Goal: Communication & Community: Ask a question

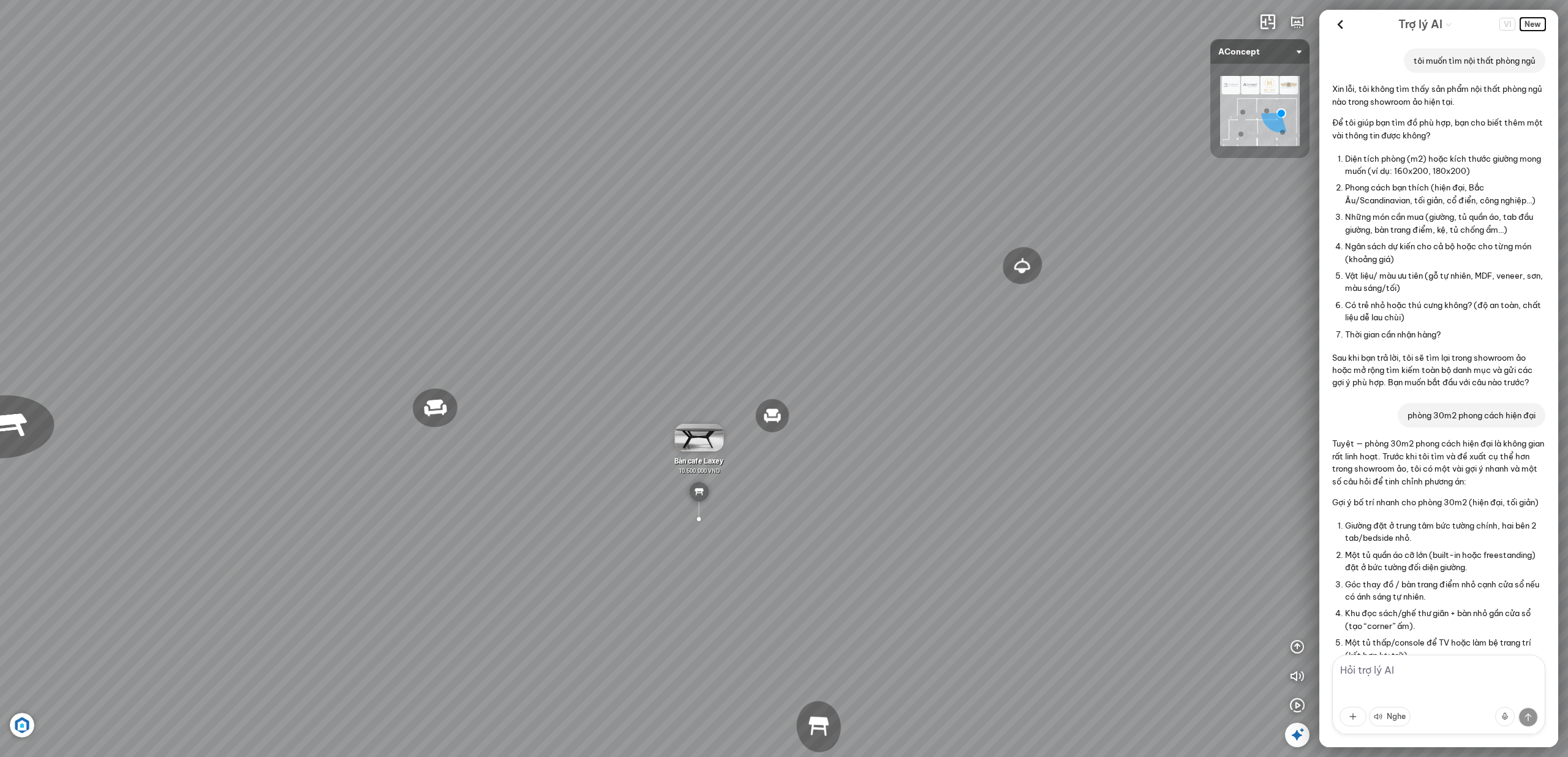
click at [1534, 26] on span "New" at bounding box center [1532, 24] width 25 height 13
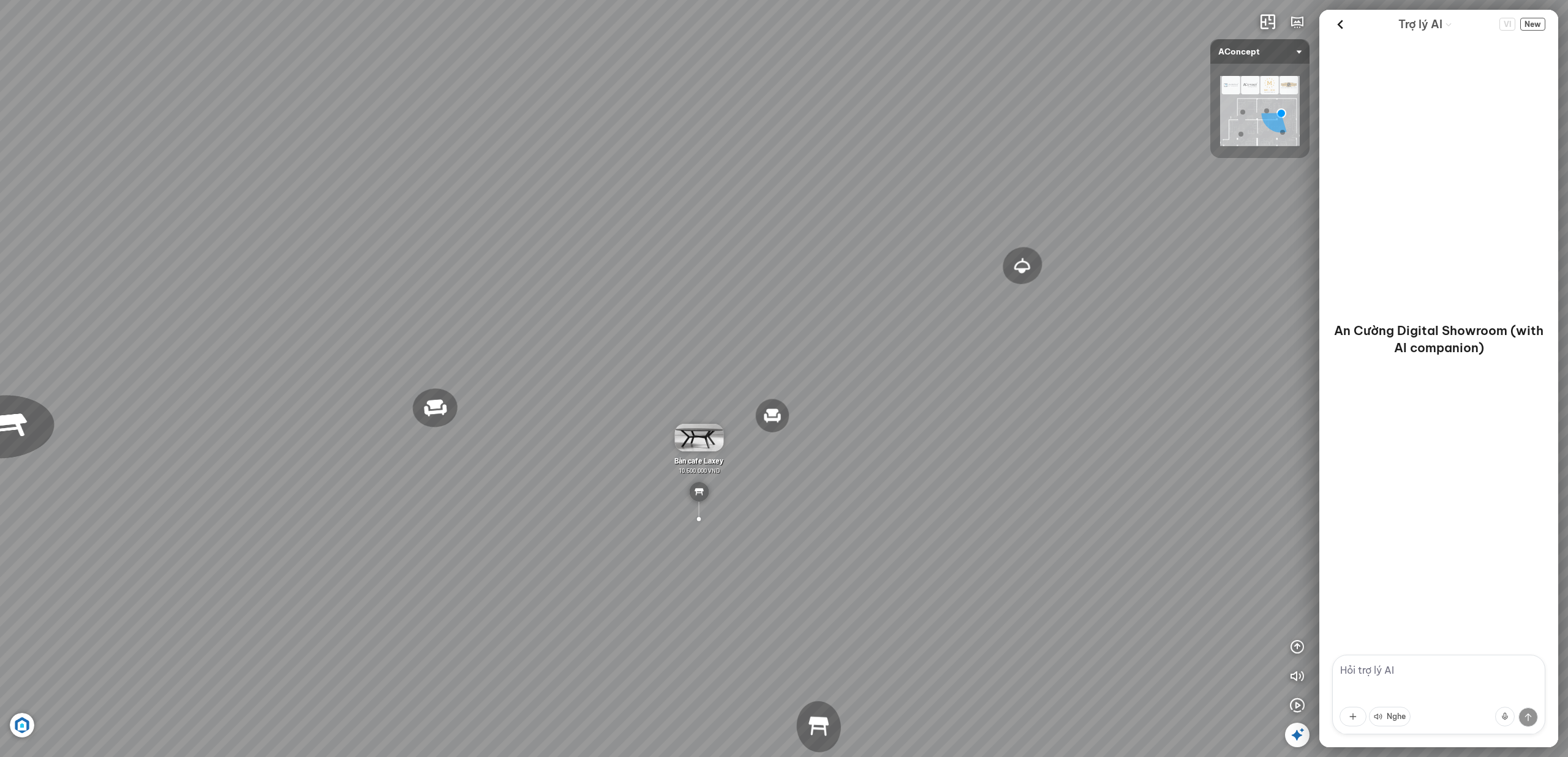
click at [1384, 666] on textarea at bounding box center [1439, 694] width 213 height 80
type textarea "toi muốn tìm nội thất phòng ngủ"
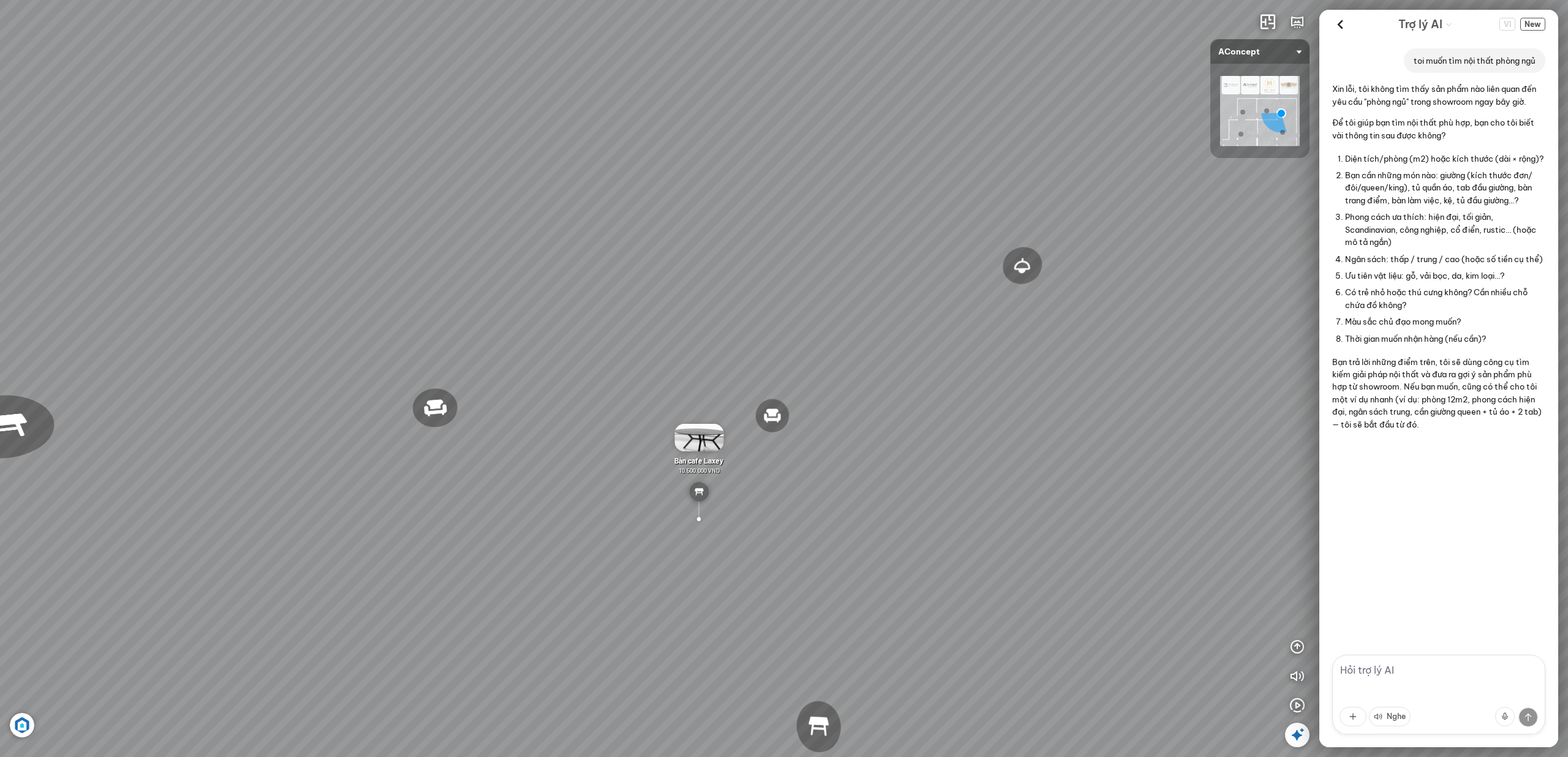
click at [1389, 670] on textarea at bounding box center [1439, 694] width 213 height 80
type textarea "rieu"
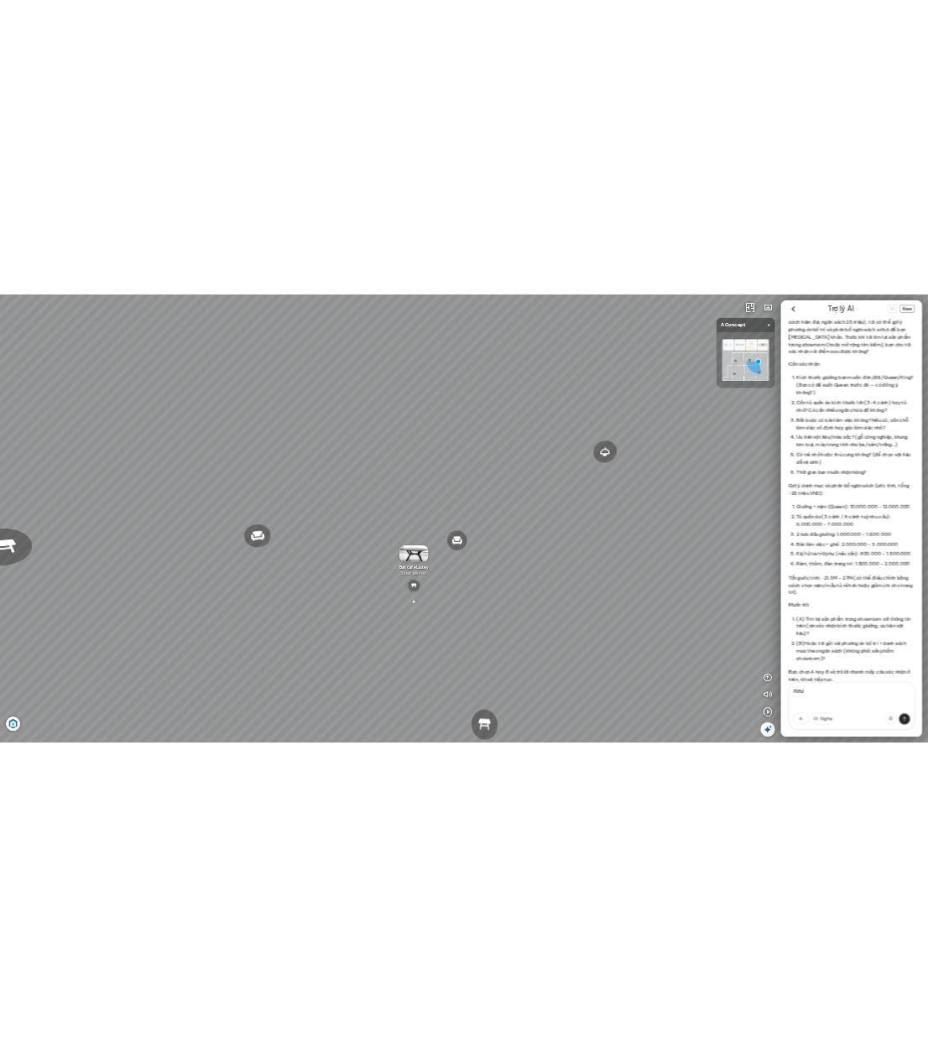
scroll to position [844, 0]
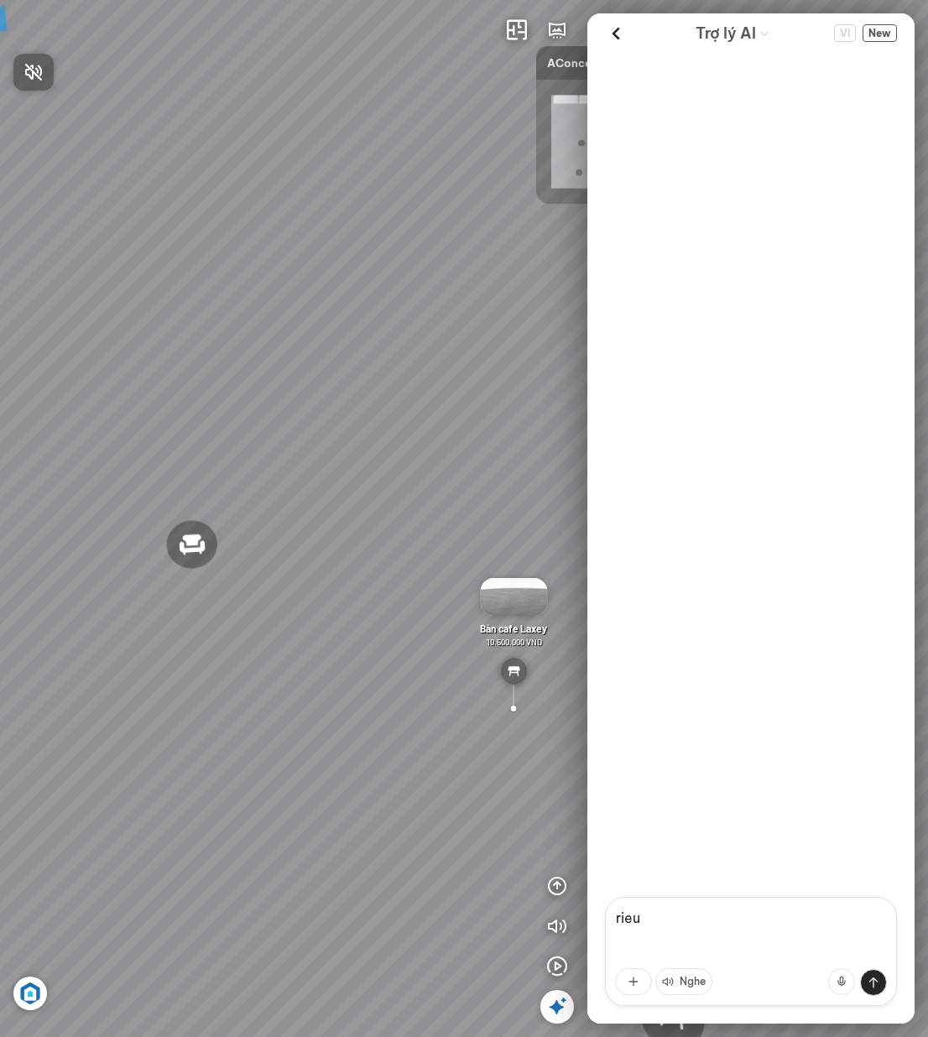
scroll to position [844, 0]
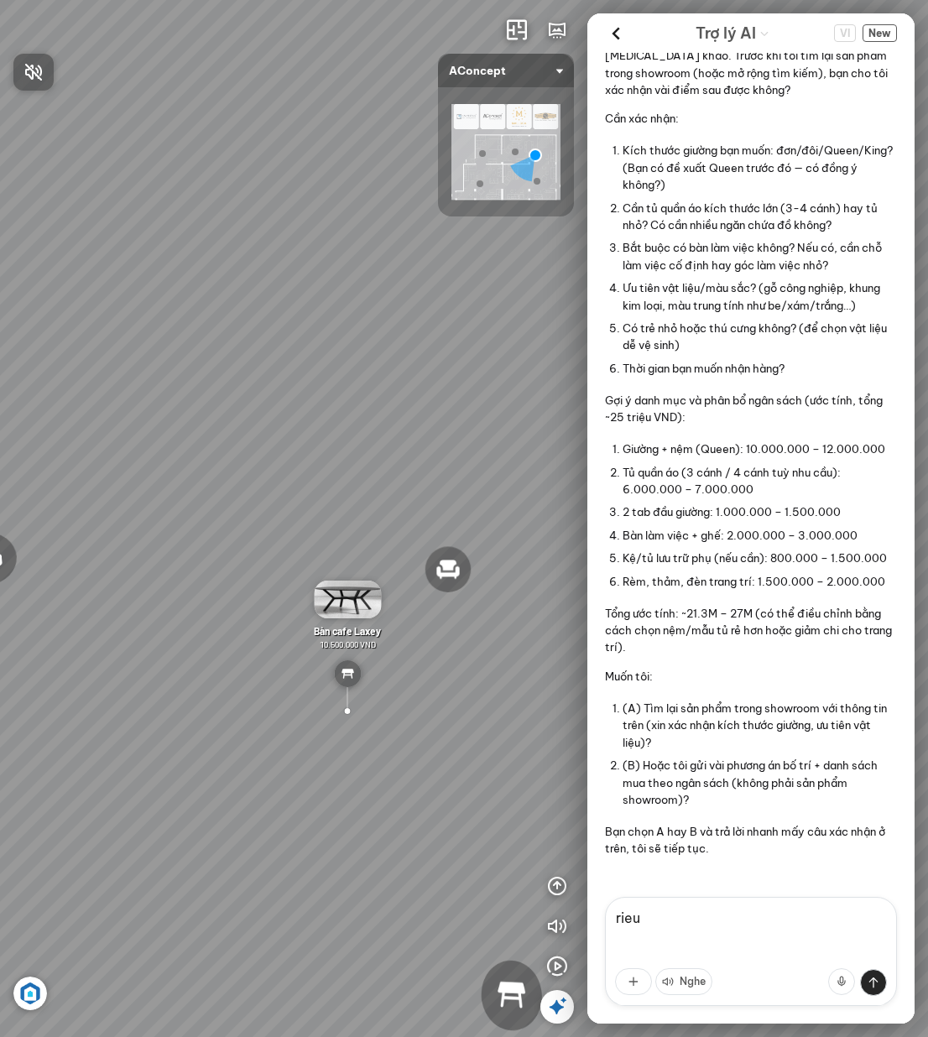
click at [705, 952] on div at bounding box center [464, 518] width 928 height 1037
click at [708, 926] on textarea "rieu" at bounding box center [751, 951] width 292 height 109
type textarea "p"
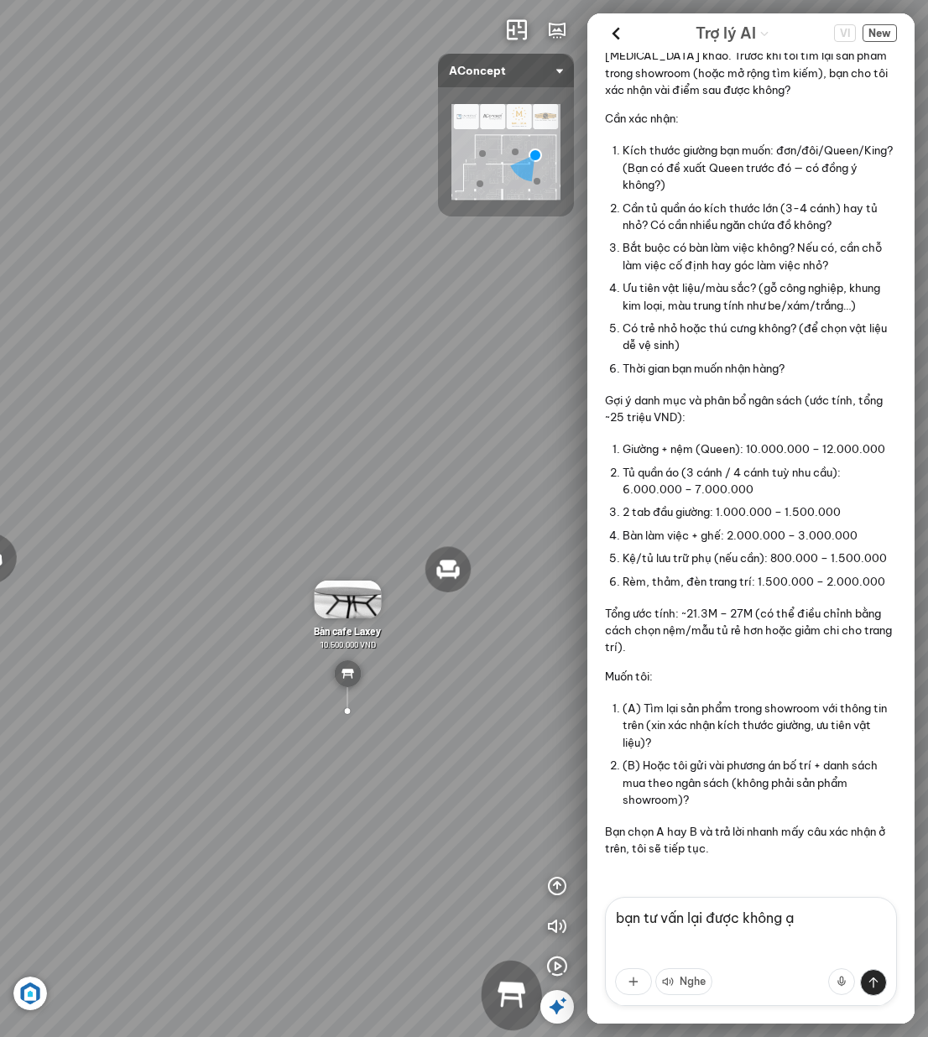
type textarea "bạn tư vấn lại được không ạ"
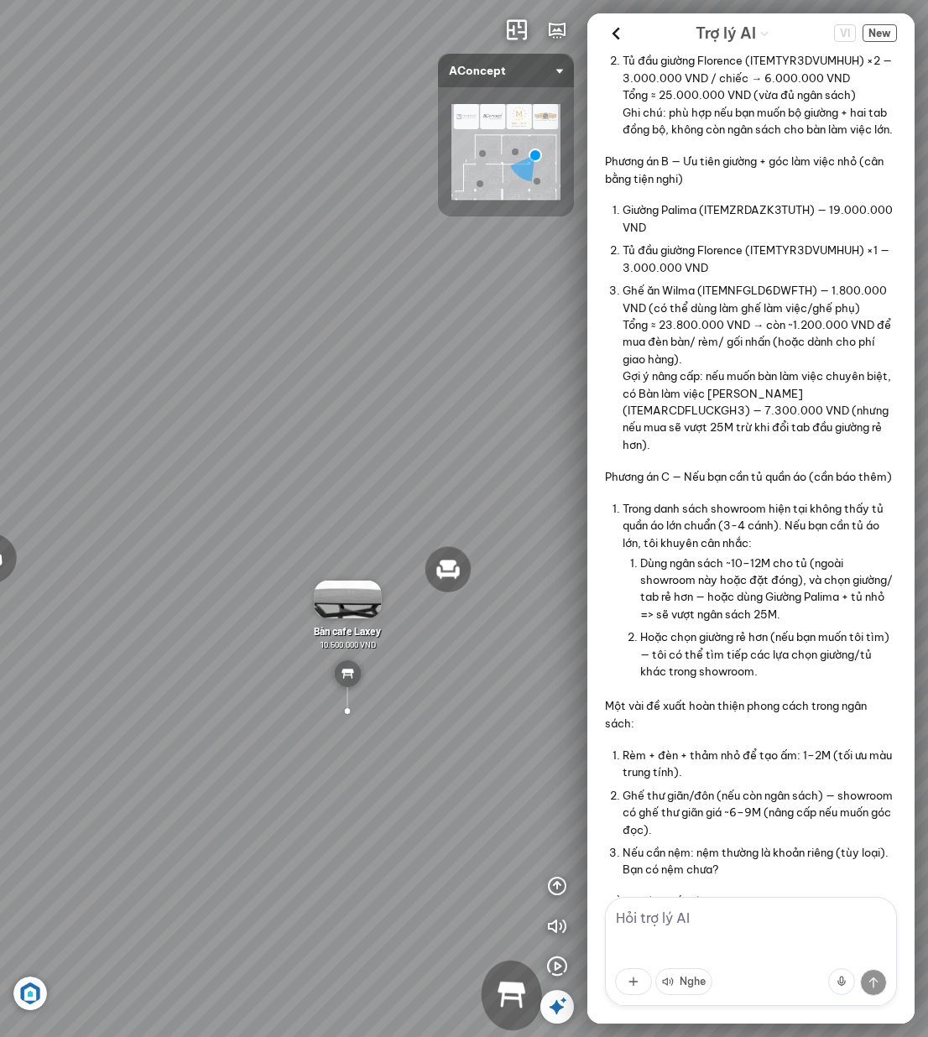
scroll to position [1087, 0]
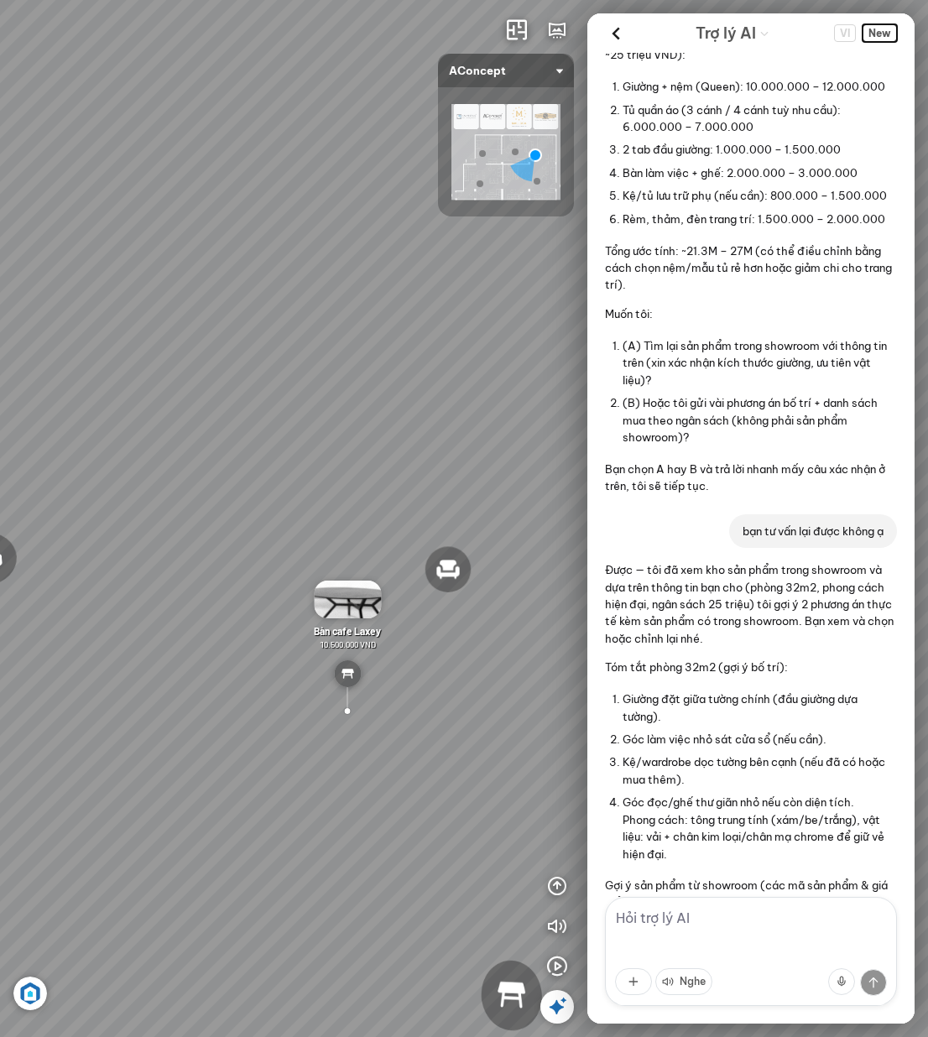
click at [886, 34] on span "New" at bounding box center [880, 33] width 34 height 18
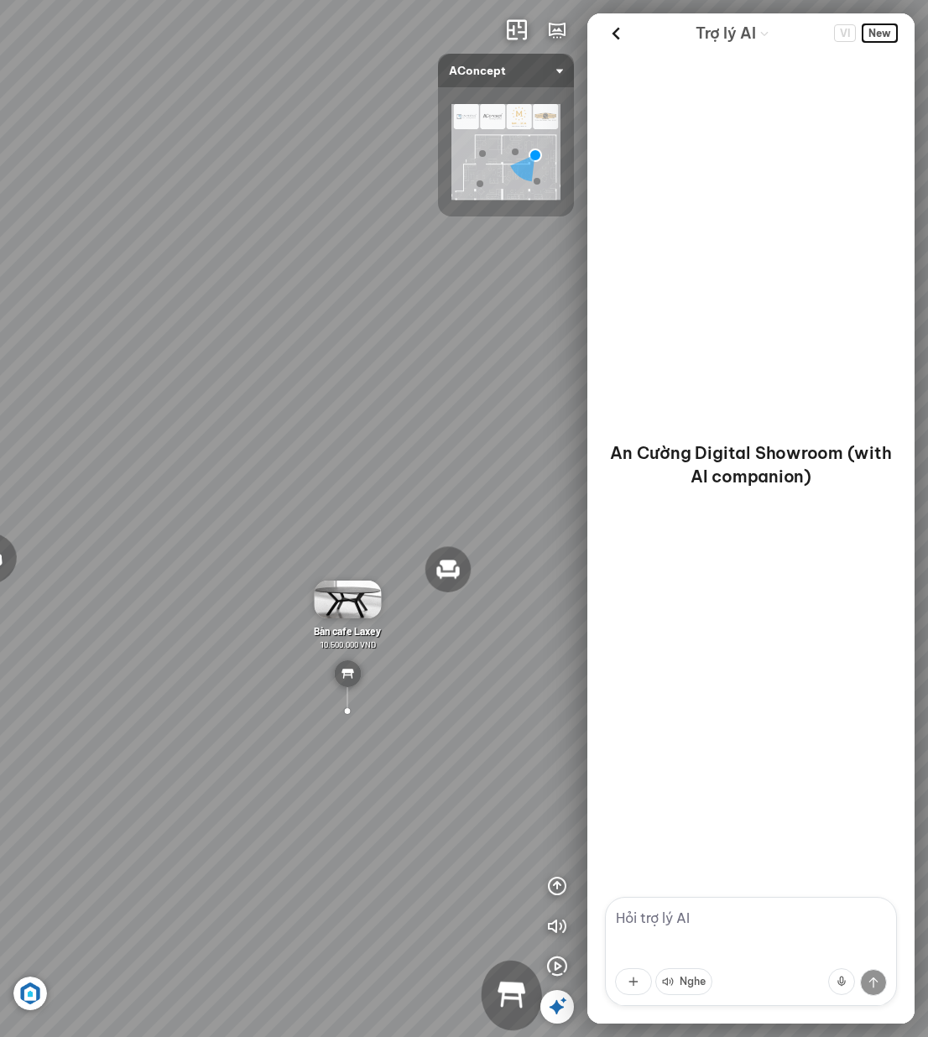
scroll to position [0, 0]
click at [747, 929] on textarea at bounding box center [751, 951] width 292 height 109
type textarea "hi"
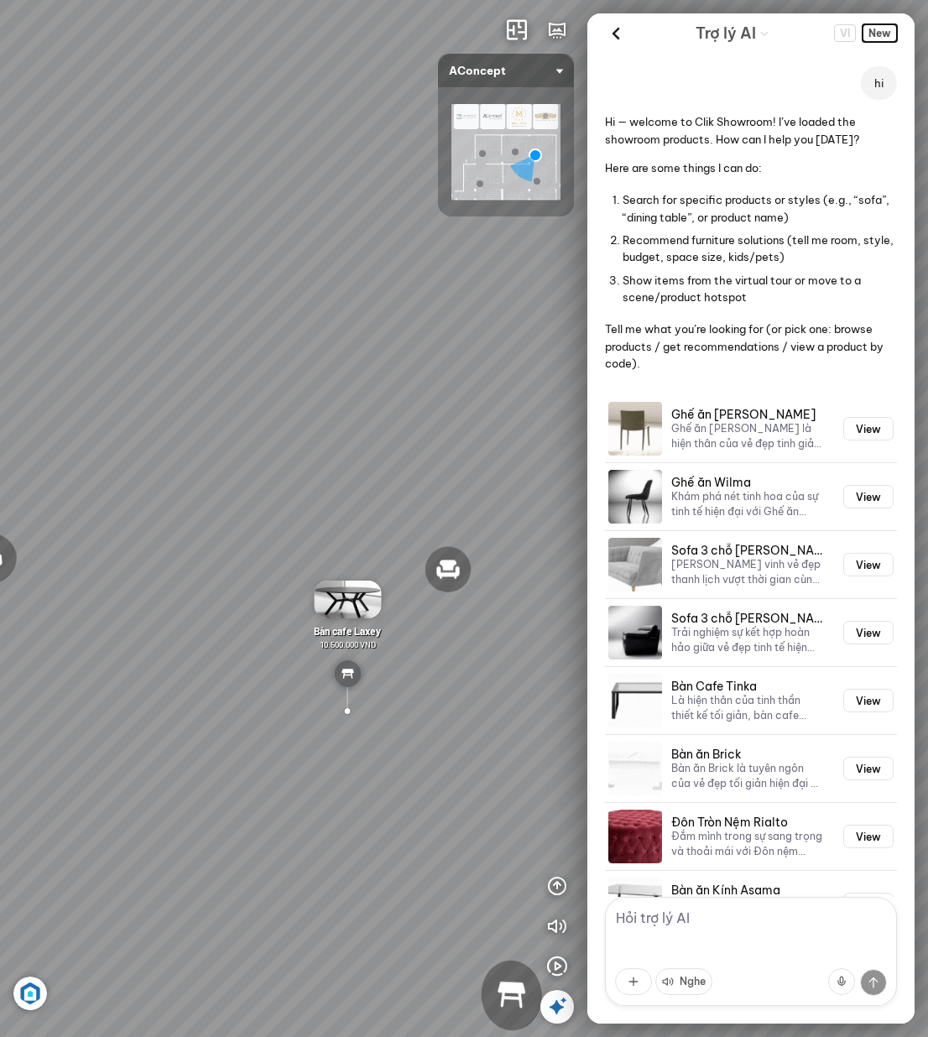
click at [889, 37] on span "New" at bounding box center [880, 33] width 34 height 18
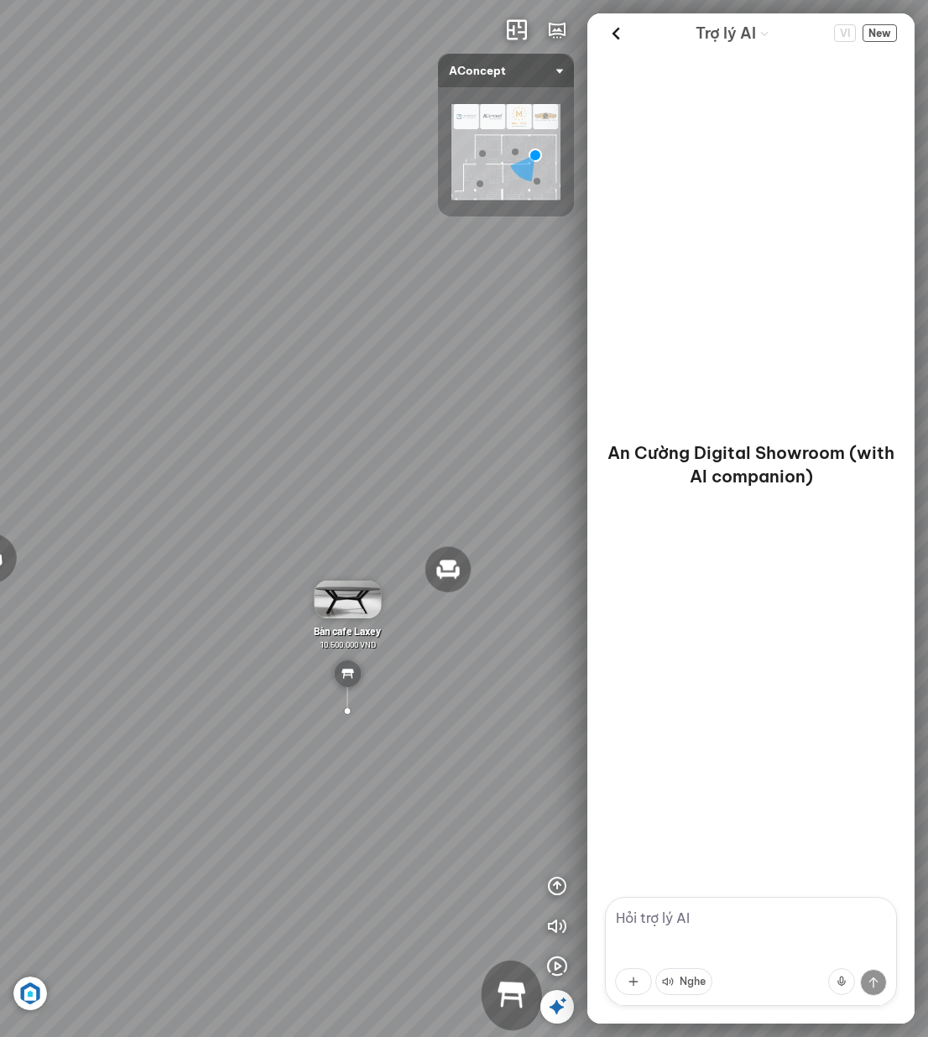
click at [729, 921] on textarea at bounding box center [751, 951] width 292 height 109
type textarea "tôi cần tư vấn nội thất phòng ngủ"
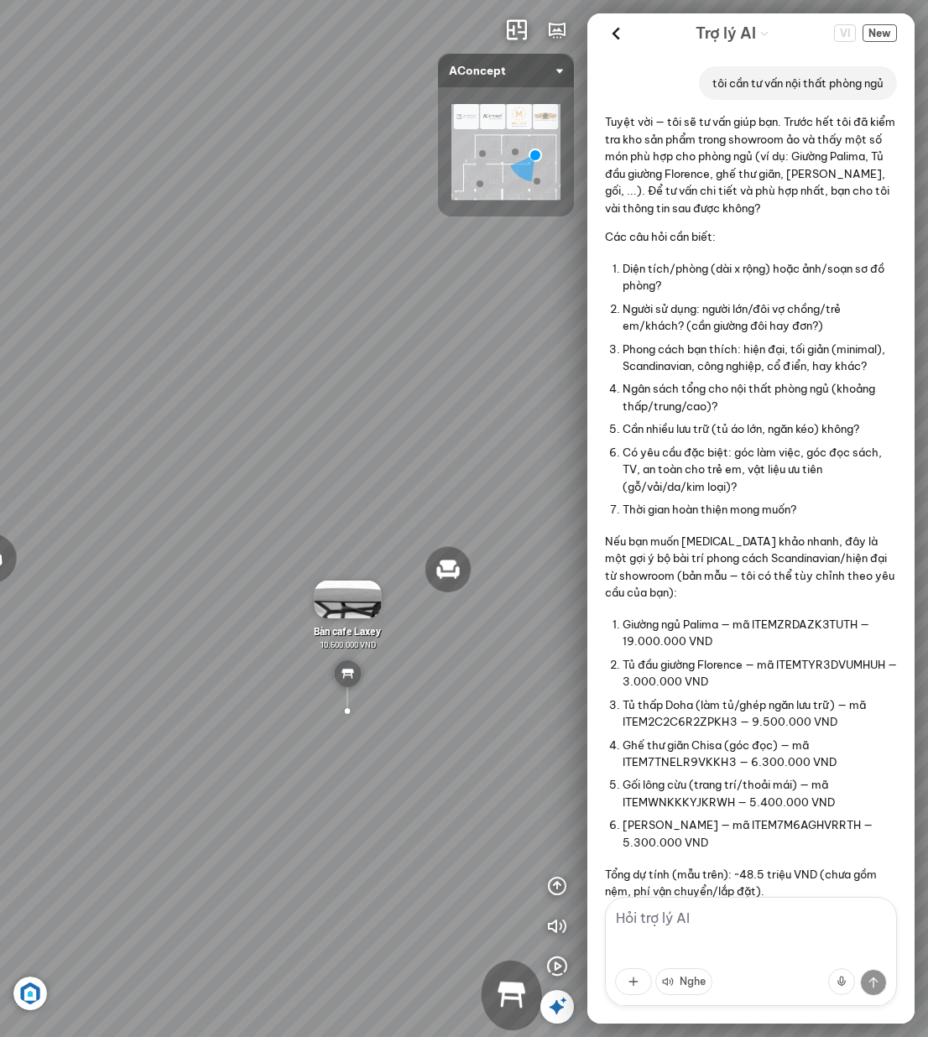
scroll to position [355, 0]
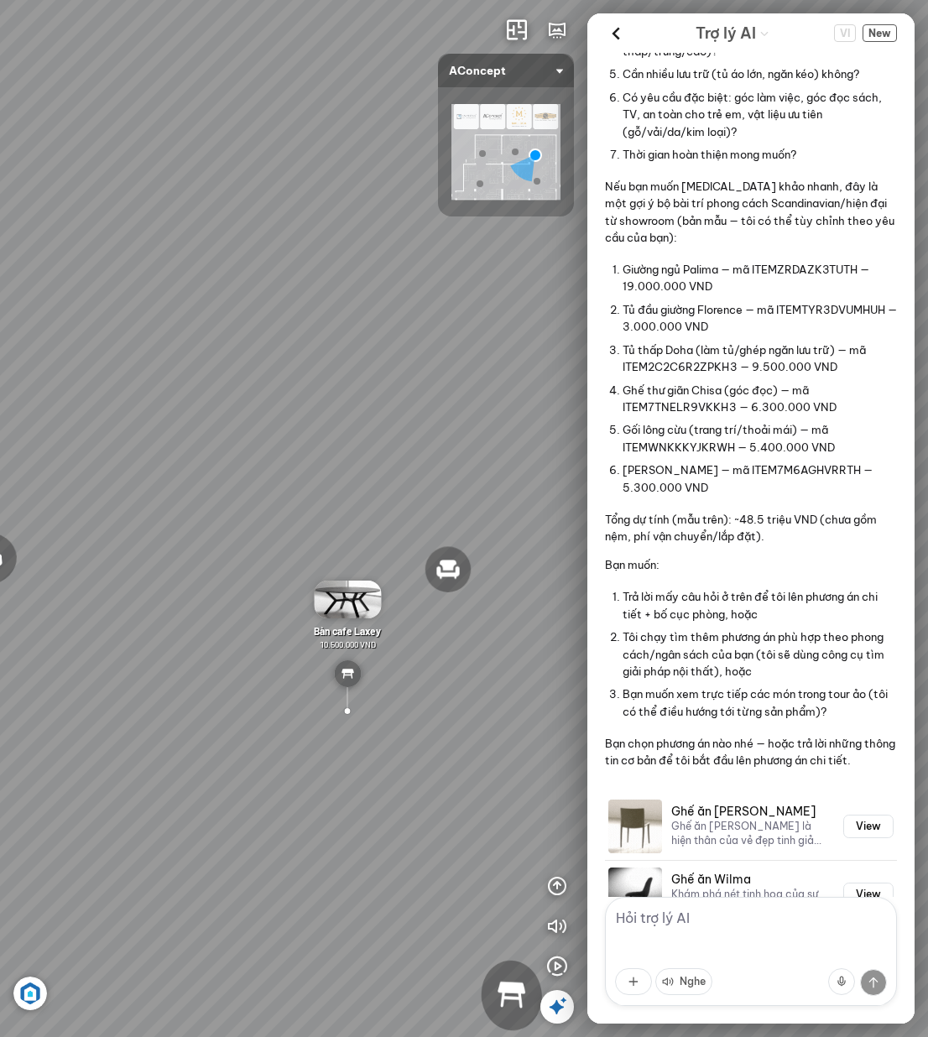
drag, startPoint x: 750, startPoint y: 417, endPoint x: 748, endPoint y: 484, distance: 67.2
click at [748, 484] on ul "Giường ngủ Palima — mã ITEMZRDAZK3TUTH — 19.000.000 VND Tủ đầu giường Florence …" at bounding box center [760, 379] width 274 height 241
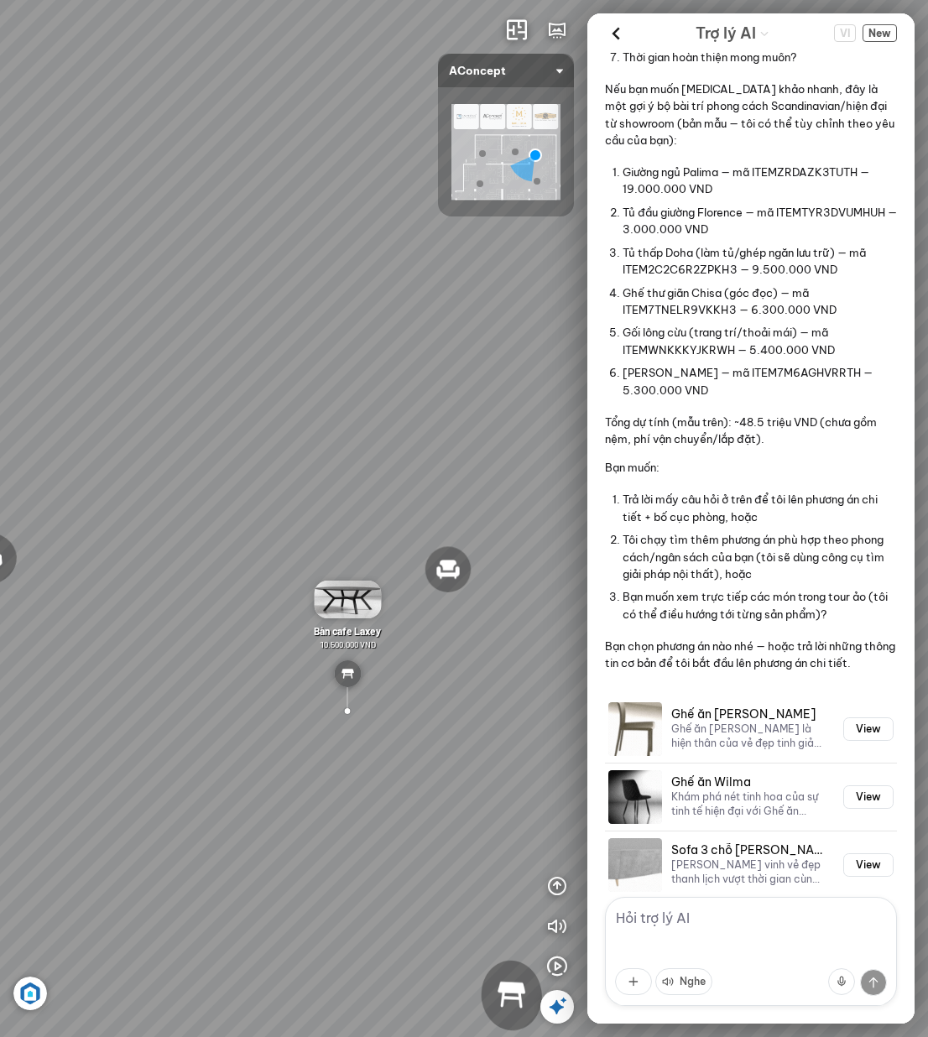
scroll to position [463, 0]
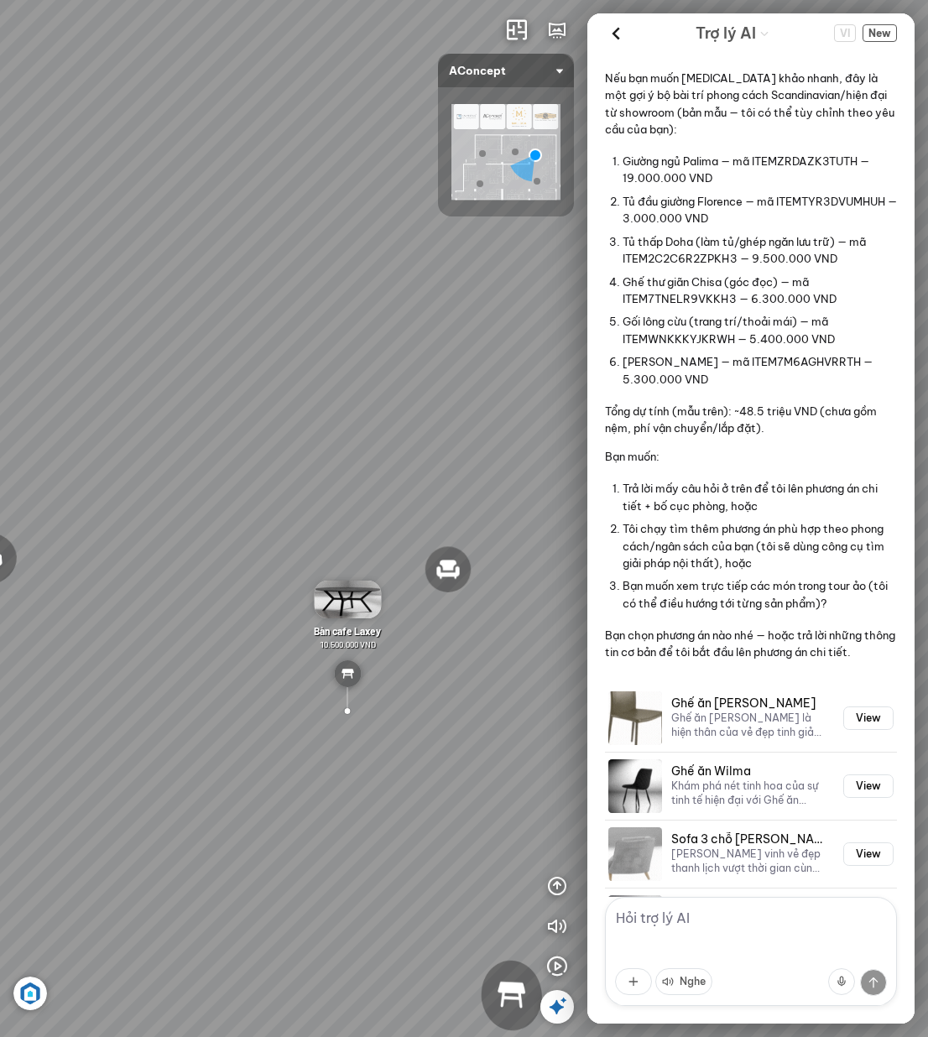
drag, startPoint x: 702, startPoint y: 632, endPoint x: 685, endPoint y: 688, distance: 58.7
click at [724, 661] on div "Tuyệt vời — tôi sẽ tư vấn giúp bạn. Trước hết tôi đã kiểm tra kho sản phẩm tron…" at bounding box center [751, 155] width 292 height 1011
drag, startPoint x: 685, startPoint y: 688, endPoint x: 629, endPoint y: 558, distance: 141.4
click at [629, 558] on div "Tuyệt vời — tôi sẽ tư vấn giúp bạn. Trước hết tôi đã kiểm tra kho sản phẩm tron…" at bounding box center [751, 155] width 292 height 1011
click at [876, 29] on span "New" at bounding box center [880, 33] width 34 height 18
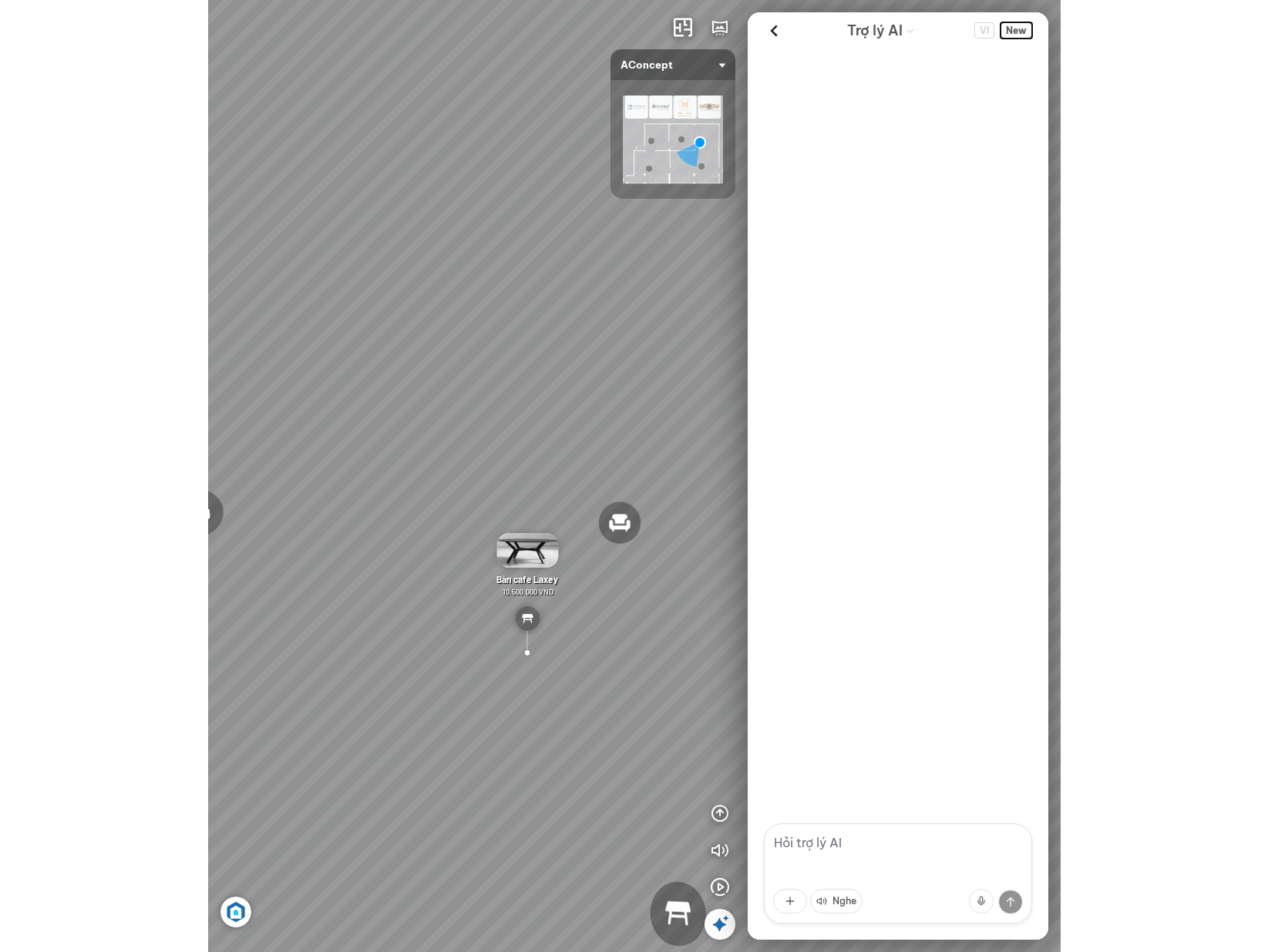
scroll to position [0, 0]
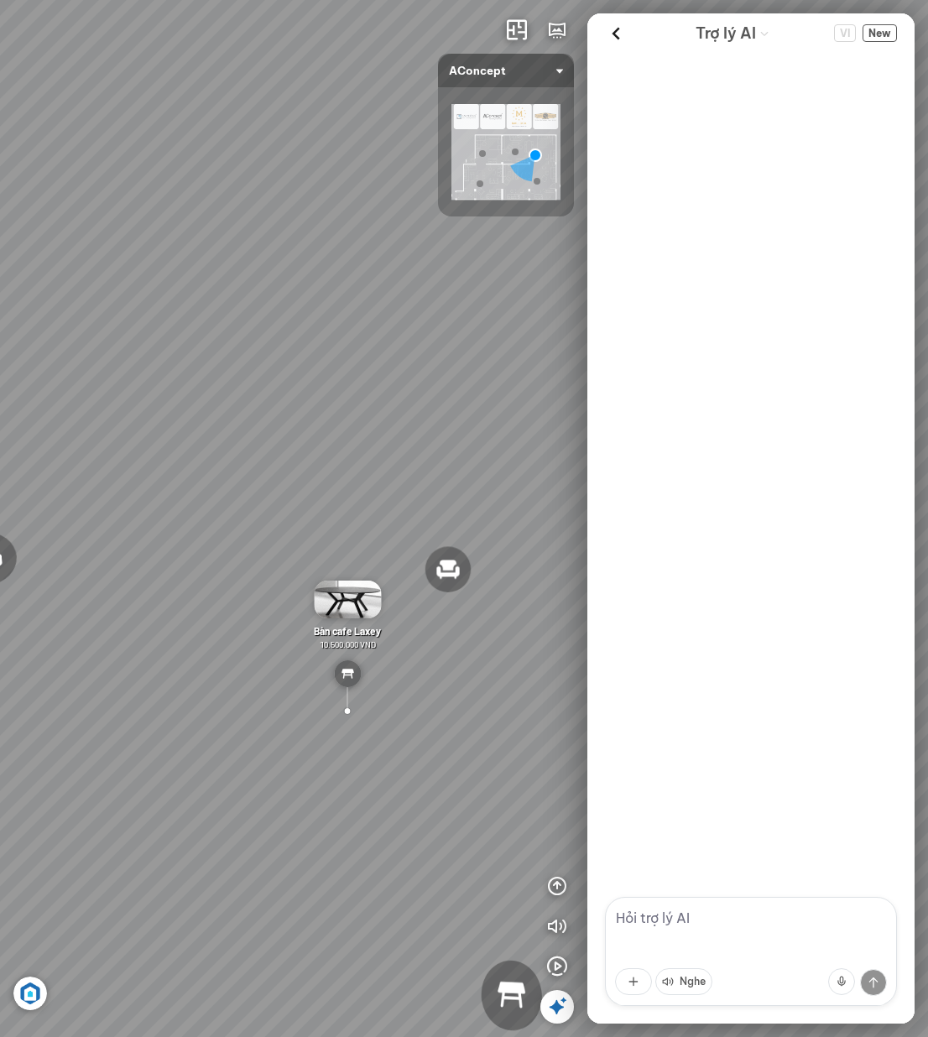
click at [756, 927] on textarea at bounding box center [751, 951] width 292 height 109
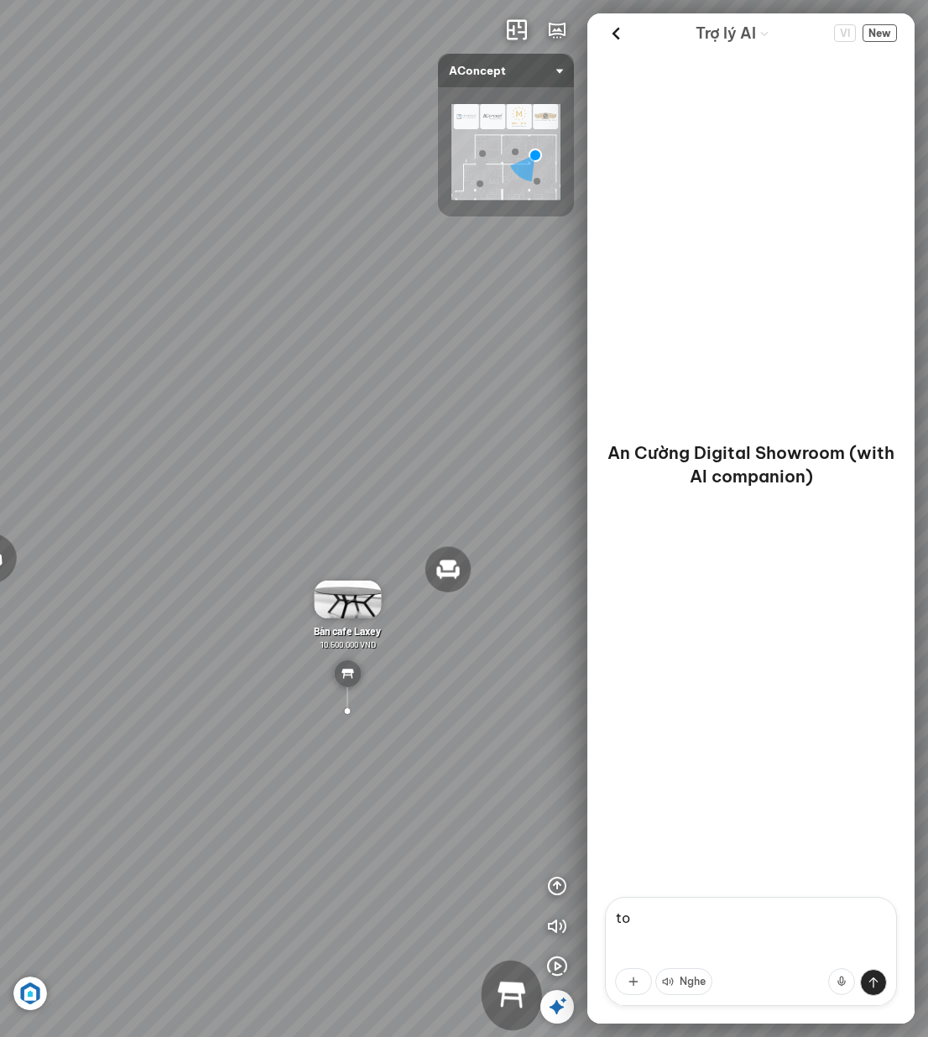
type textarea "t"
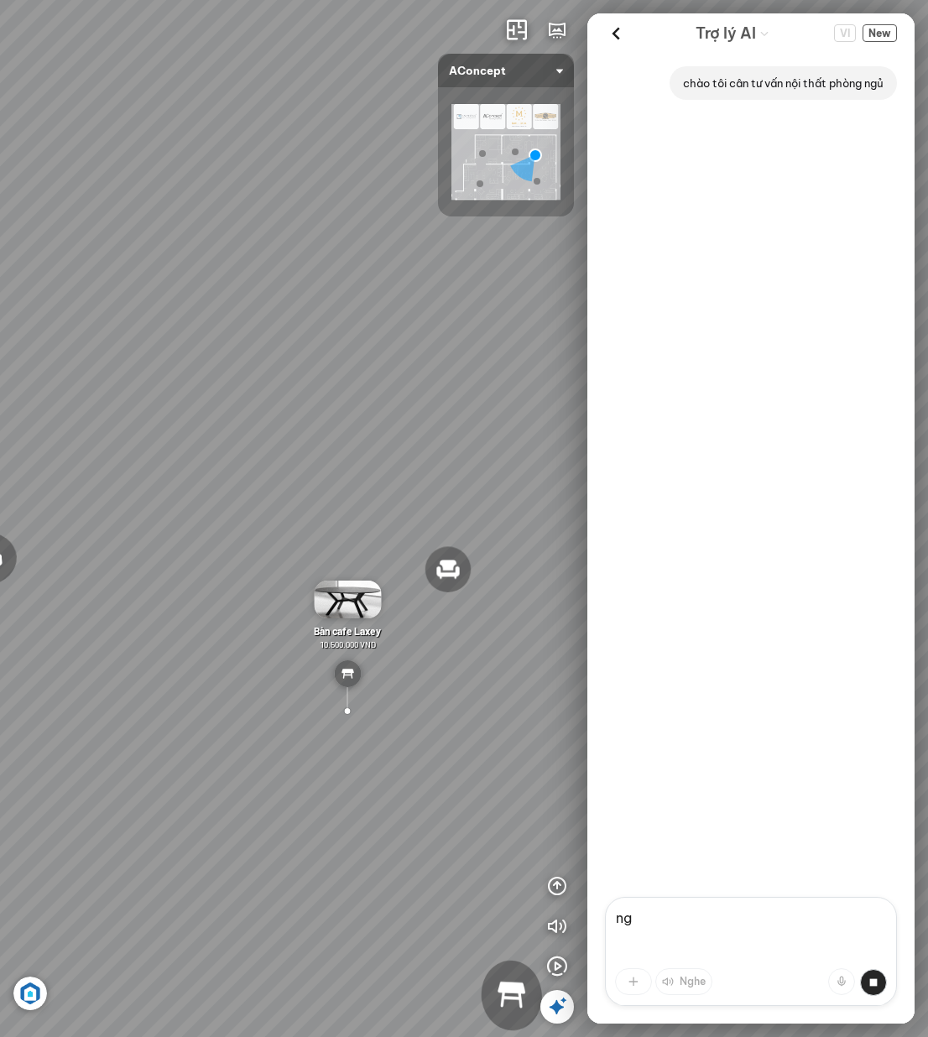
type textarea "n"
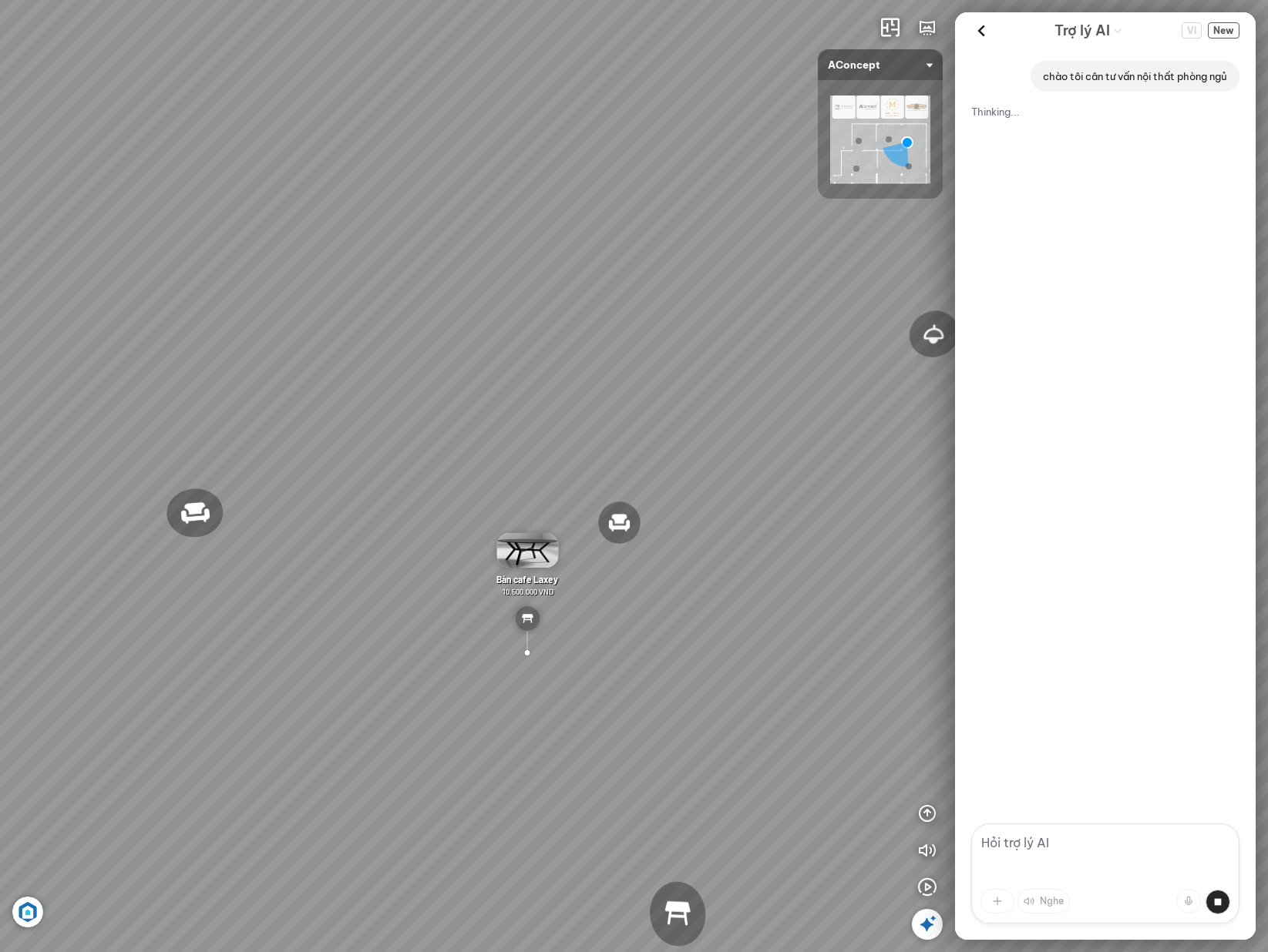
click at [851, 206] on div "chào tôi cân tư vấn nội thất phòng ngủ Thinking..." at bounding box center [1105, 436] width 300 height 775
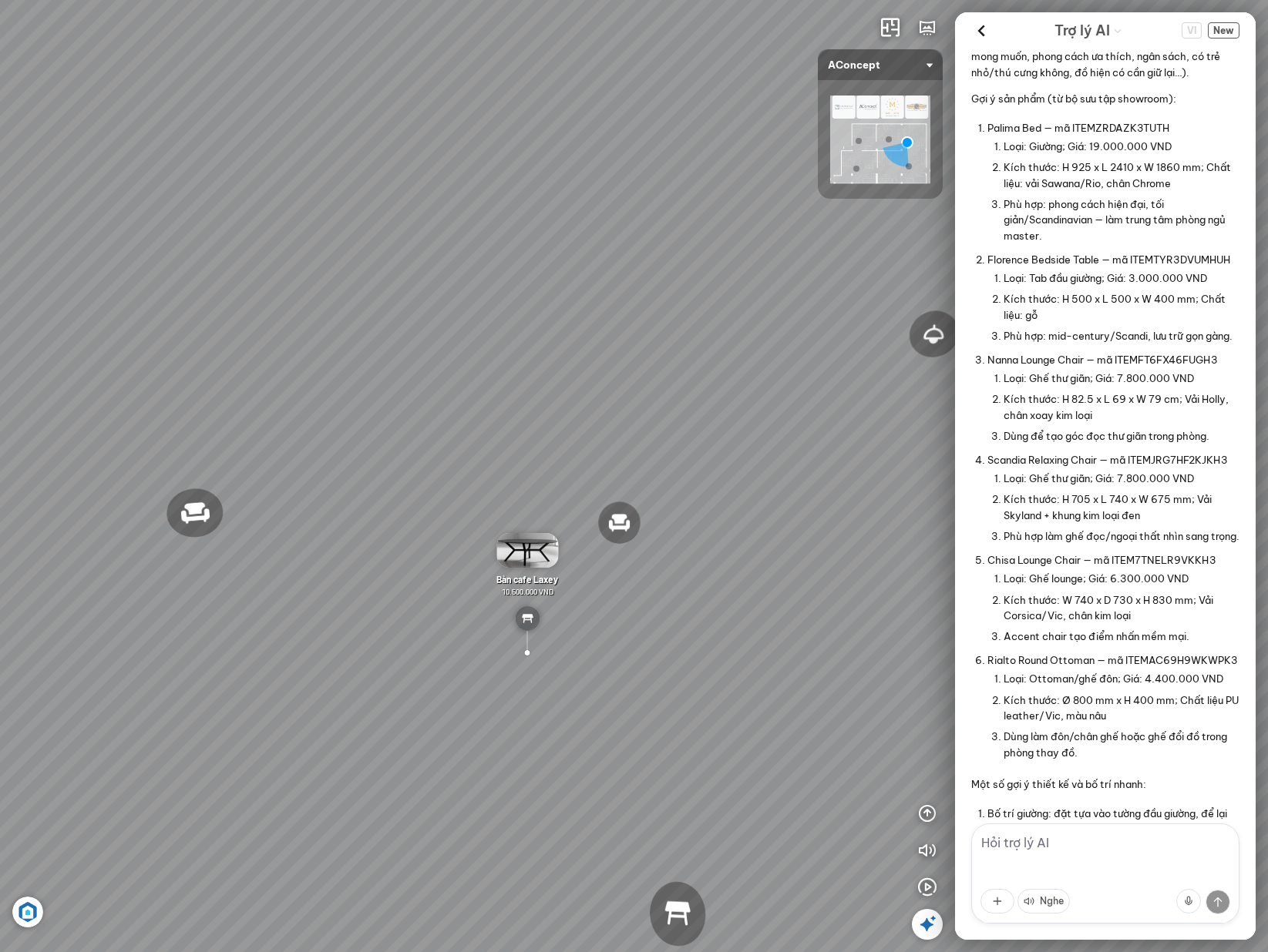
scroll to position [129, 0]
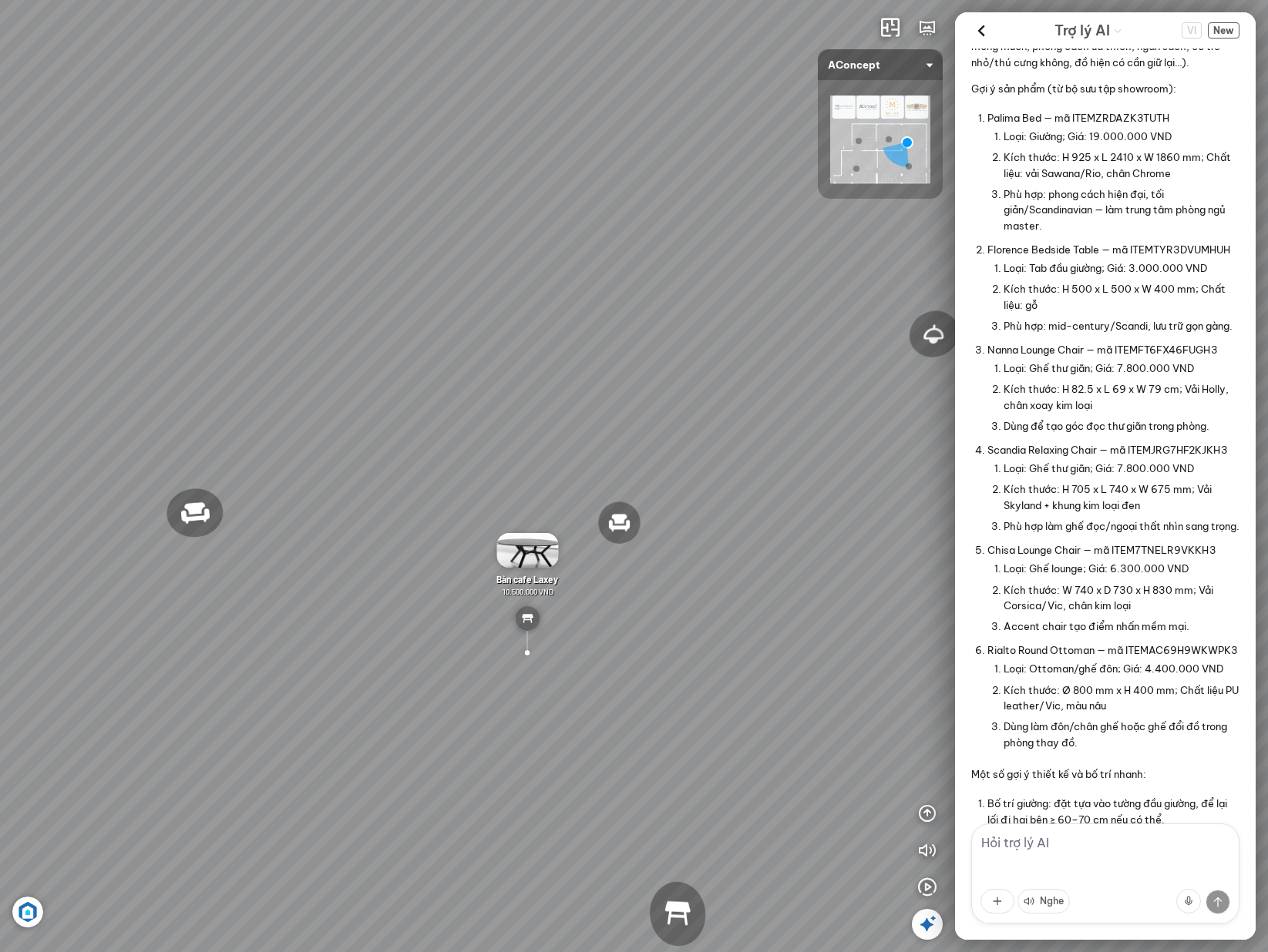
click at [851, 357] on p "Nanna Lounge Chair — mã ITEMFT6FX46FUGH3" at bounding box center [1113, 350] width 252 height 16
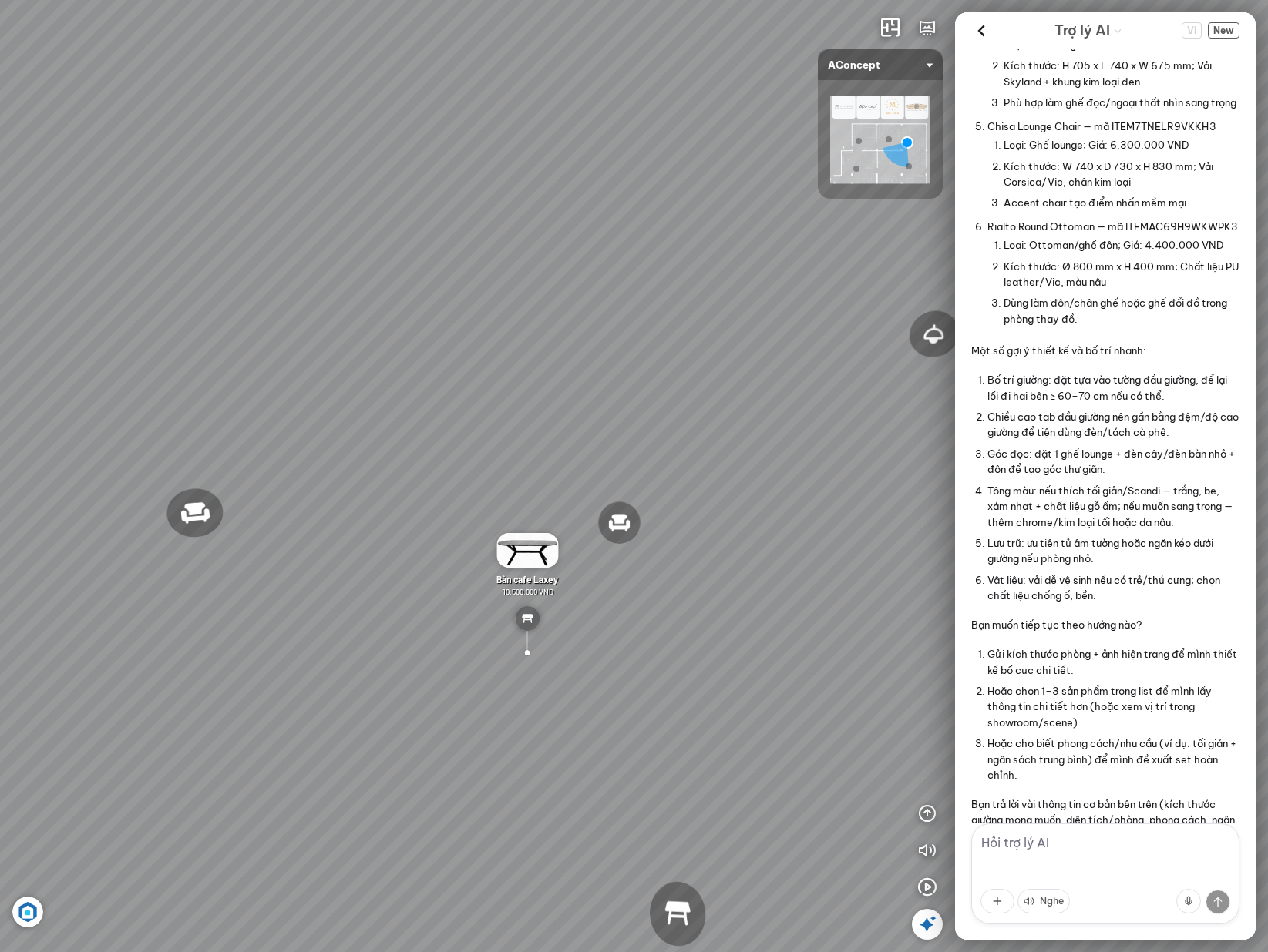
scroll to position [722, 0]
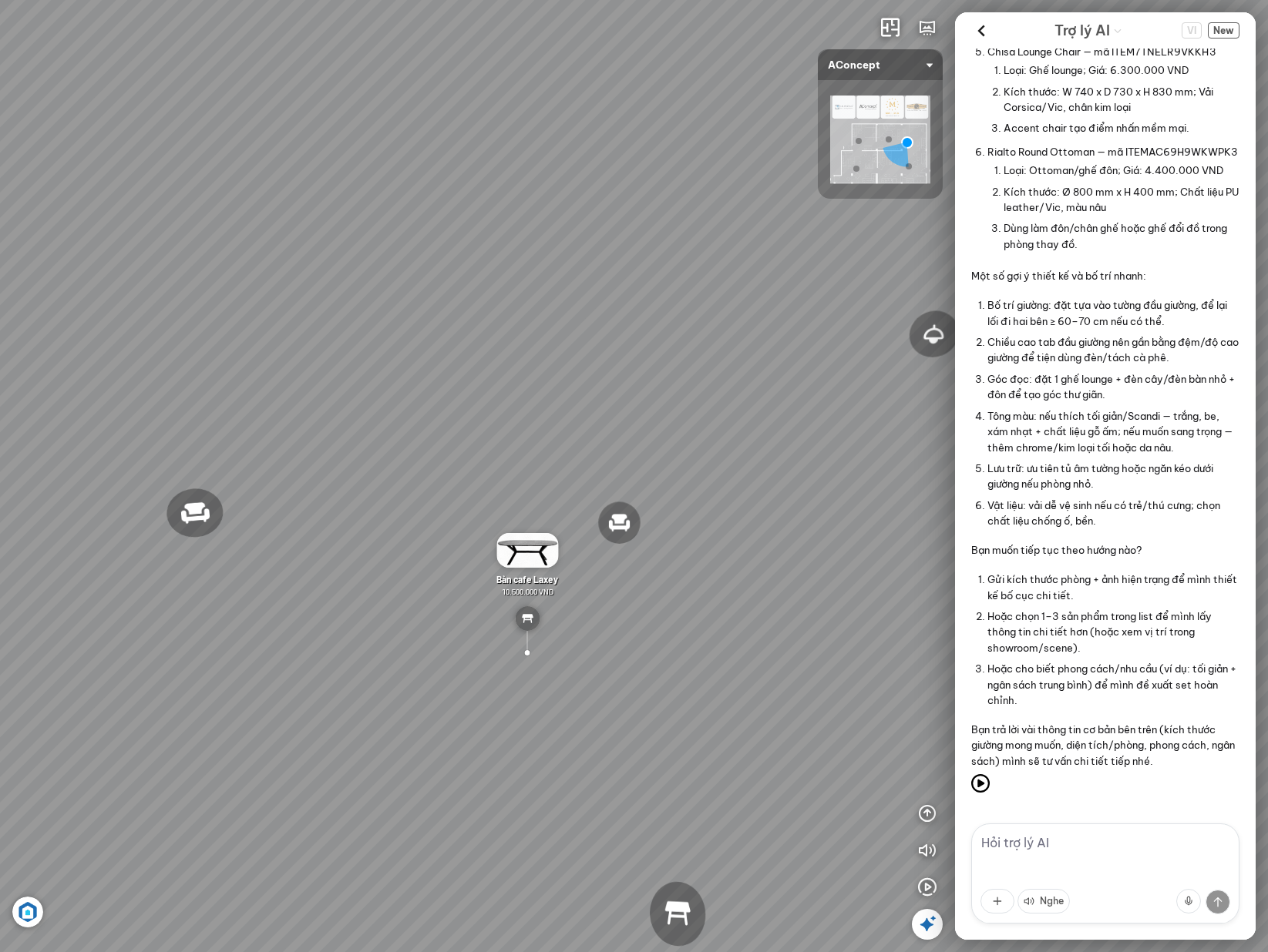
click at [851, 831] on textarea at bounding box center [1105, 873] width 268 height 100
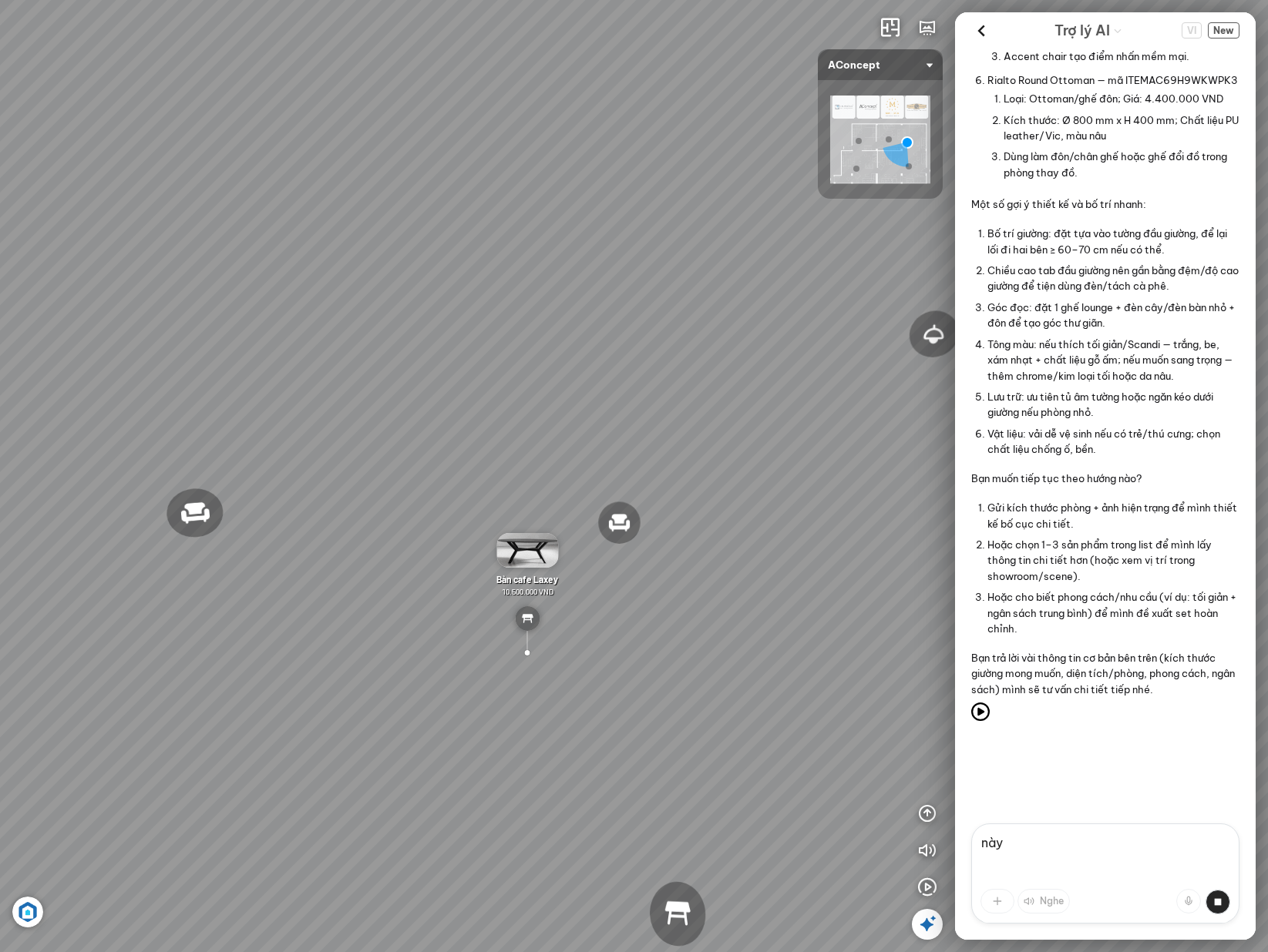
scroll to position [794, 0]
type textarea "n"
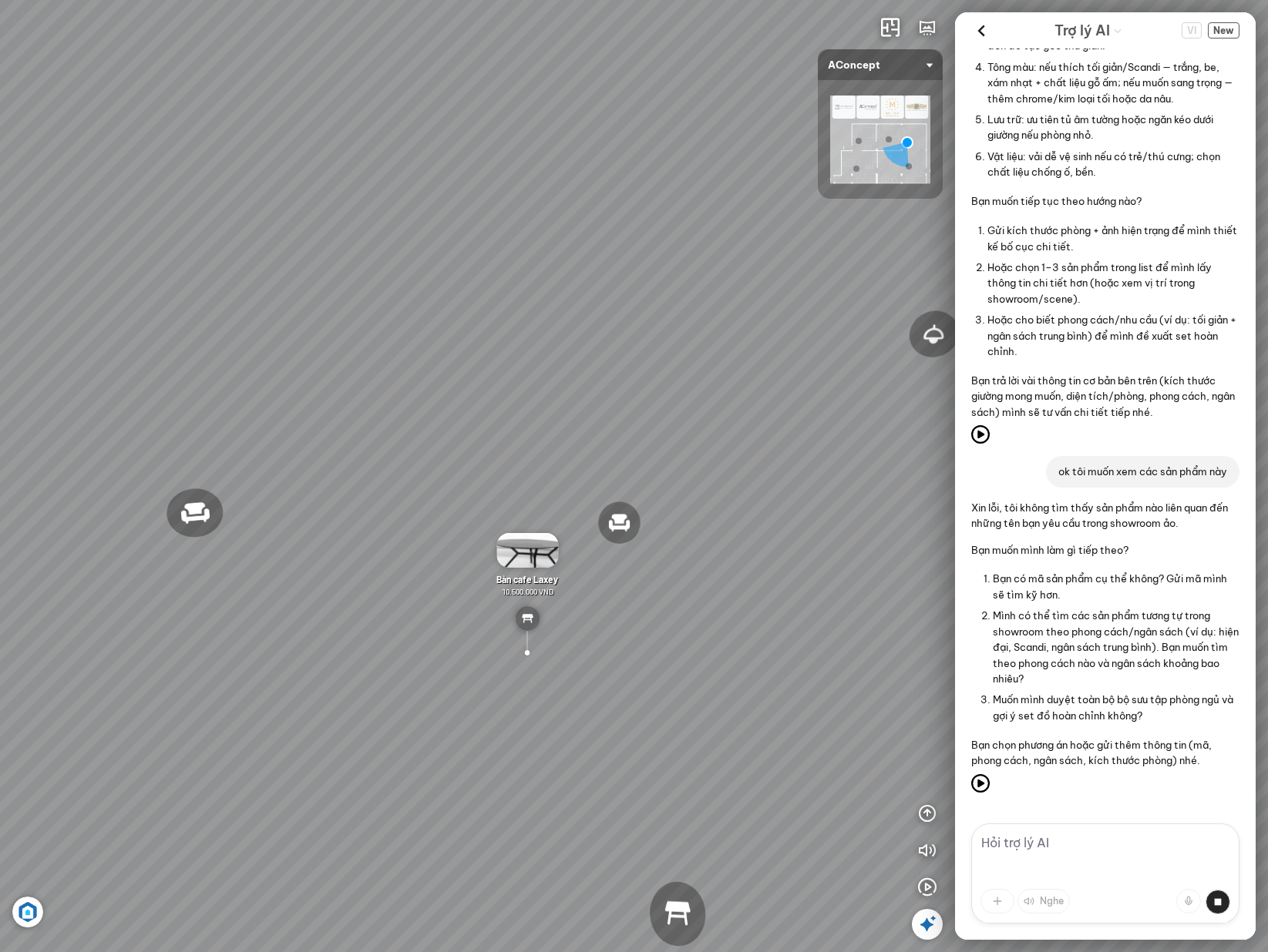
scroll to position [1052, 0]
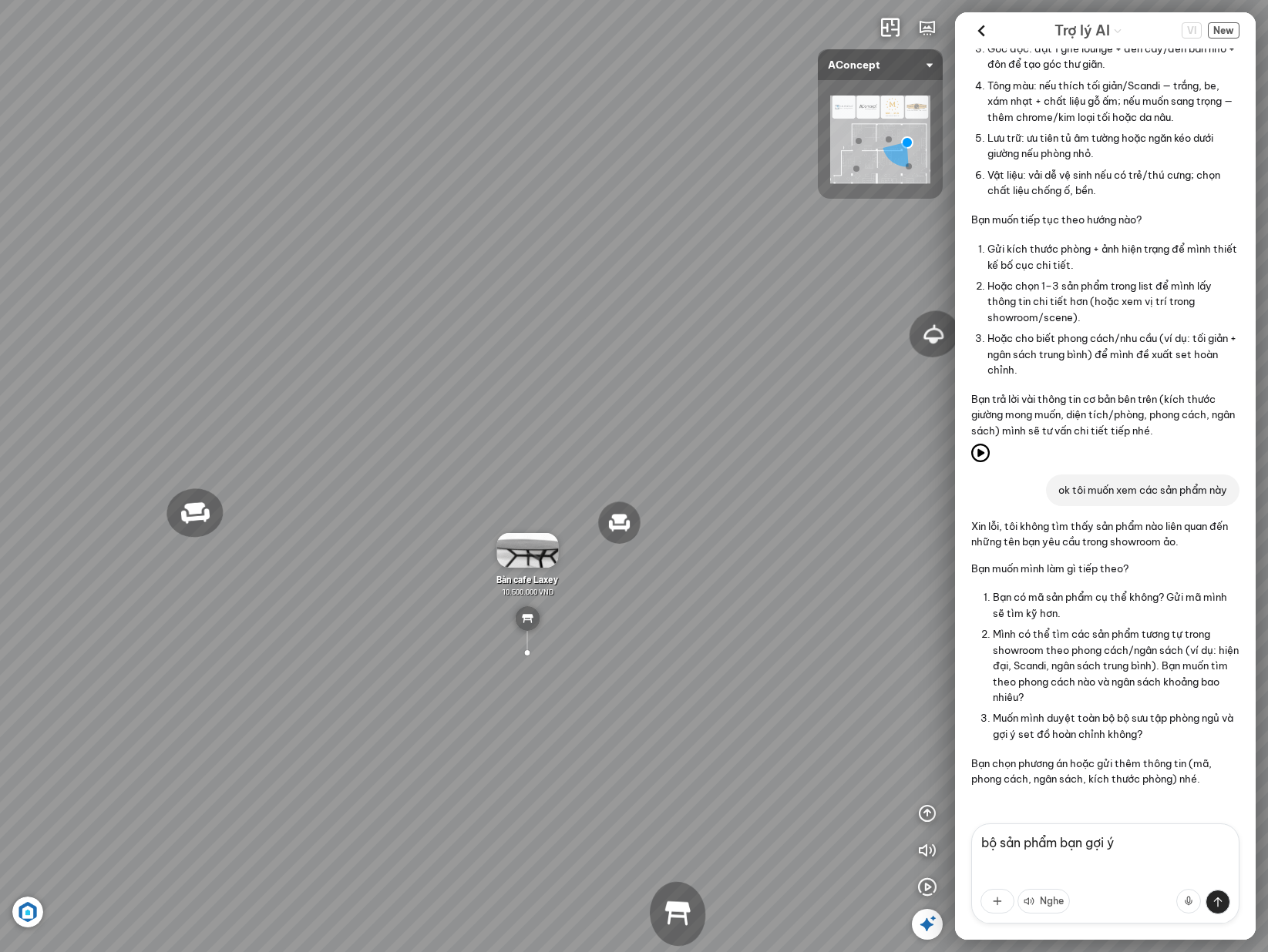
type textarea "bộ sản phẩm bạn gợi ý"
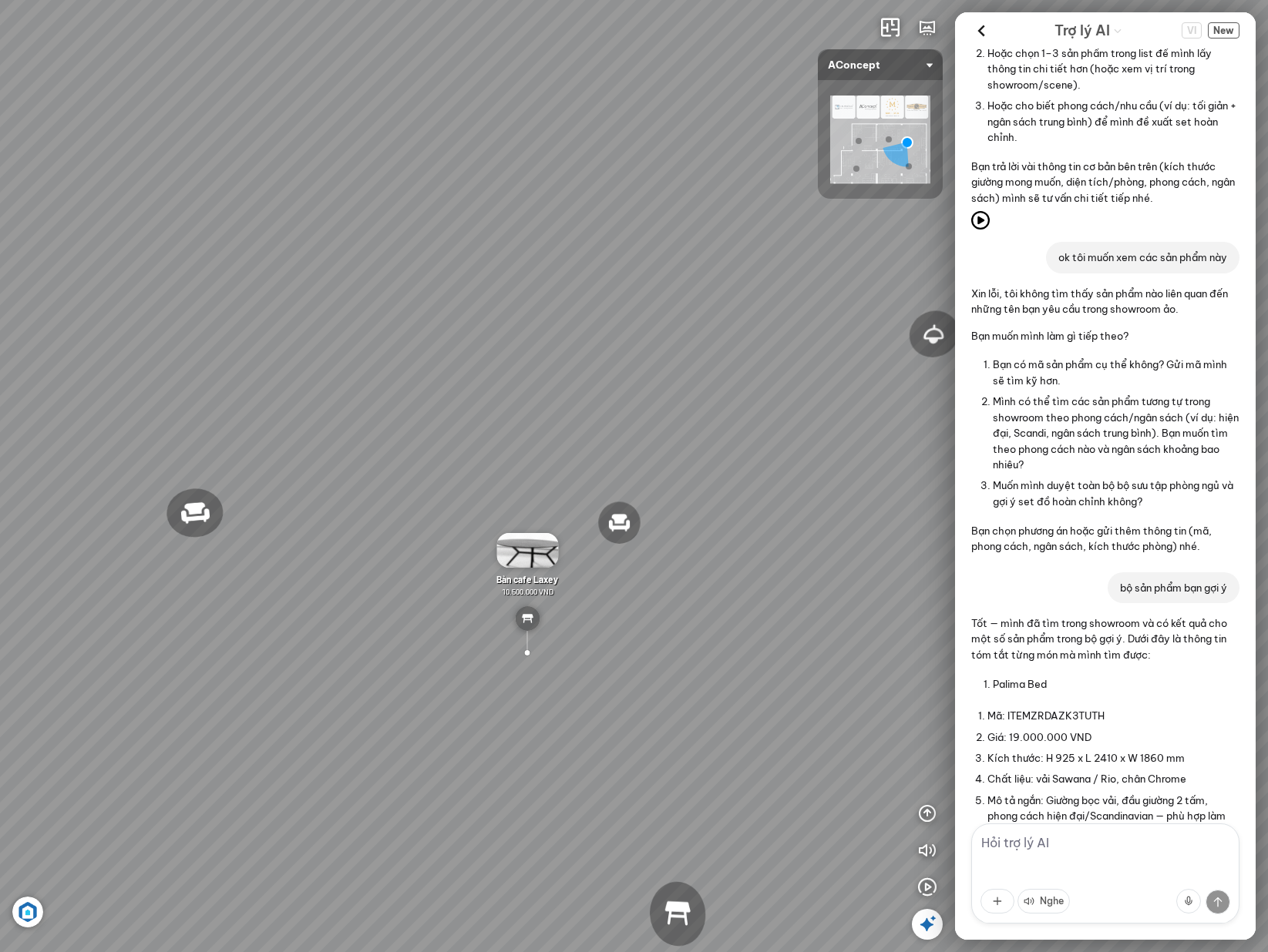
scroll to position [0, 0]
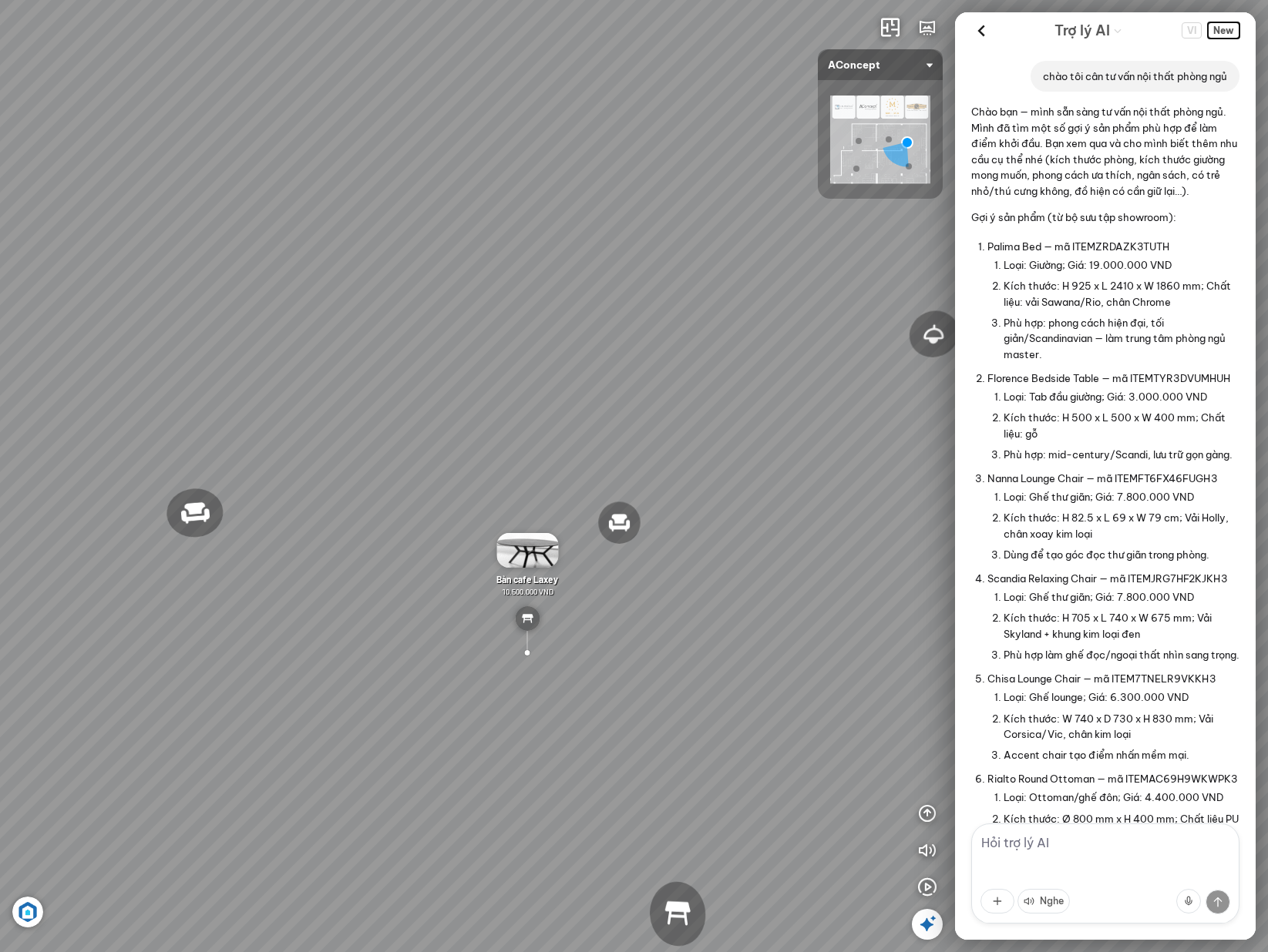
click at [851, 27] on span "New" at bounding box center [1223, 30] width 31 height 17
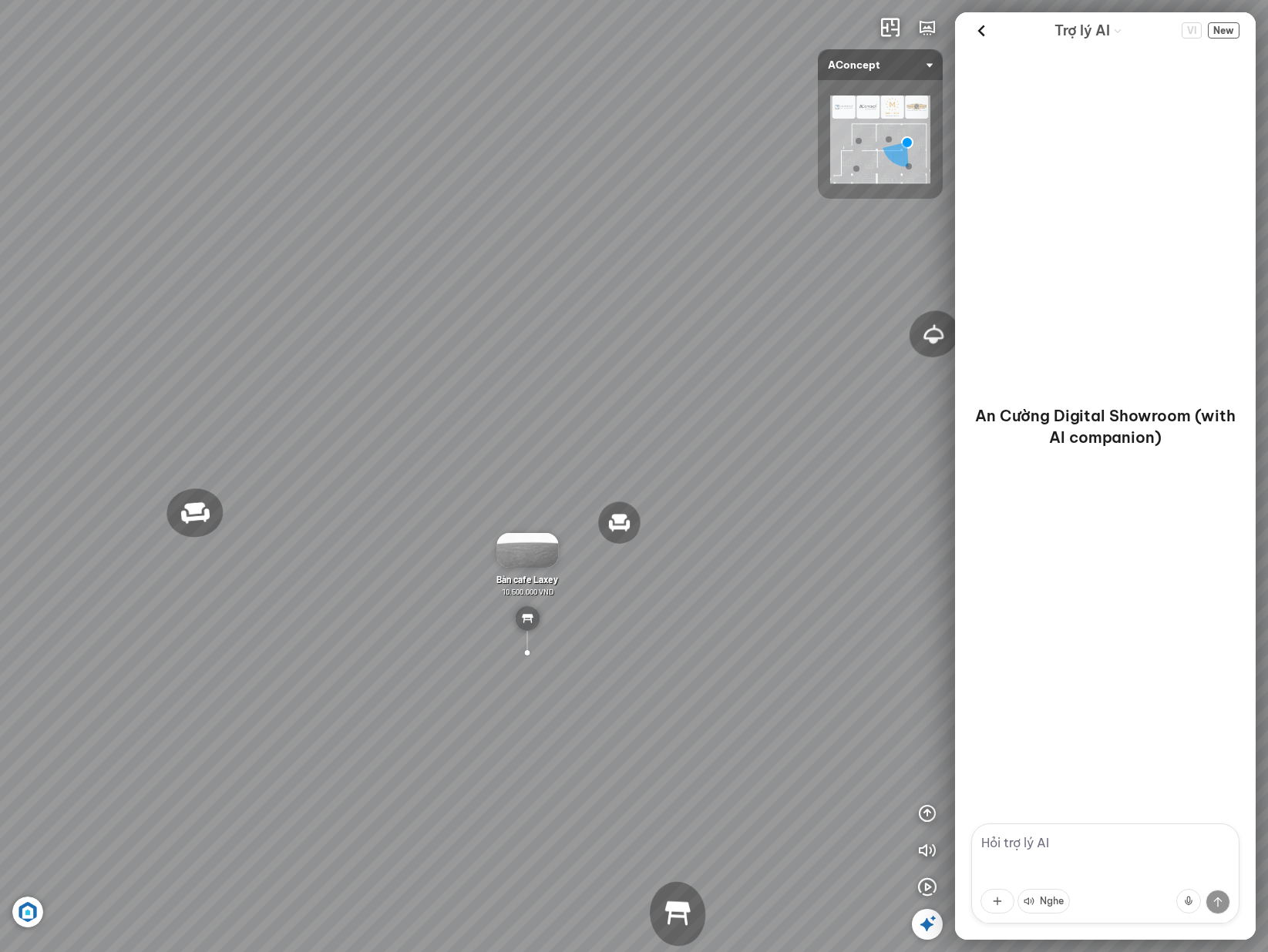
click at [851, 841] on textarea at bounding box center [1105, 873] width 268 height 100
type textarea "tôi cần tư vấn nội thất phòng khách"
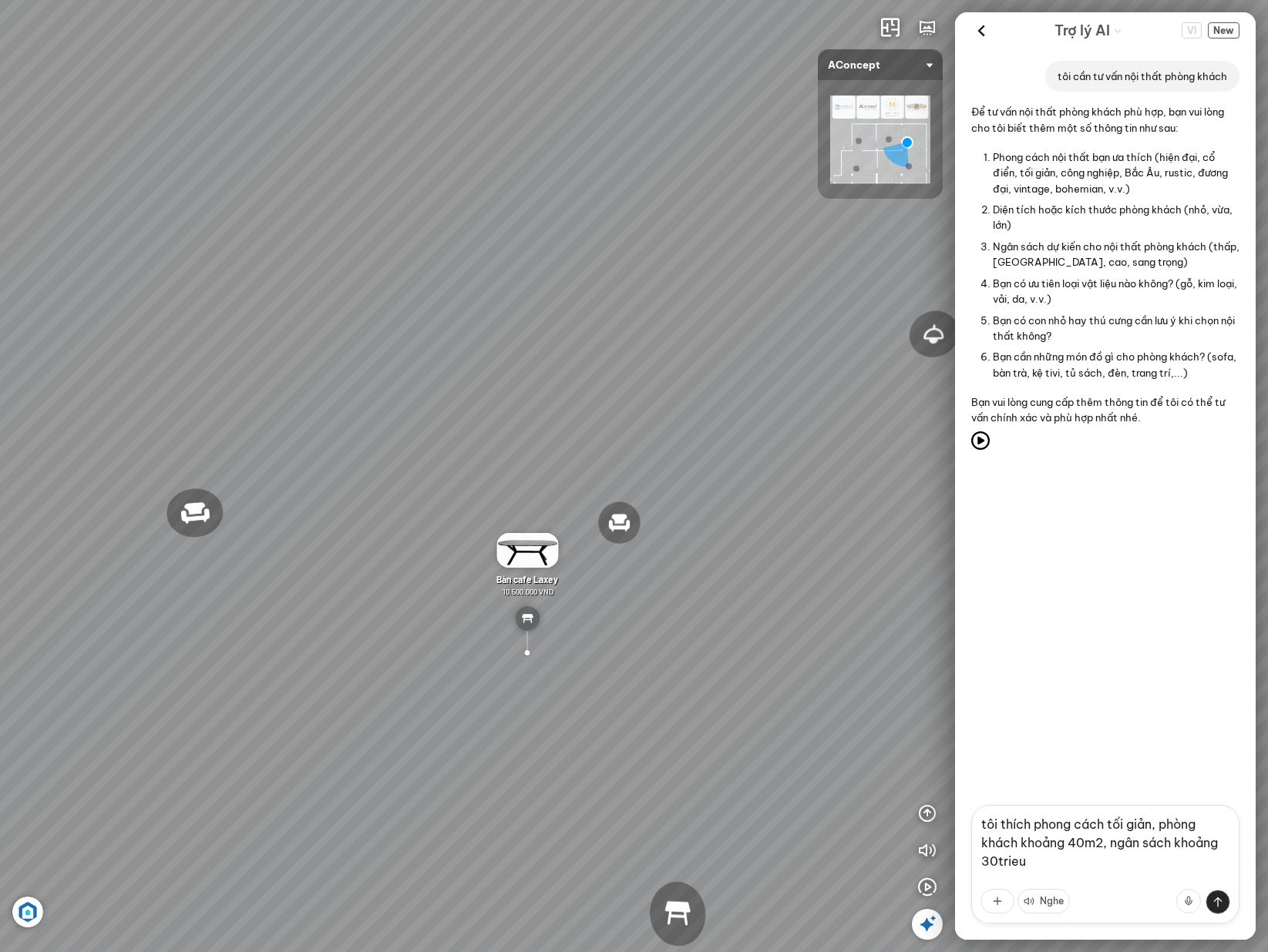
type textarea "trieu"
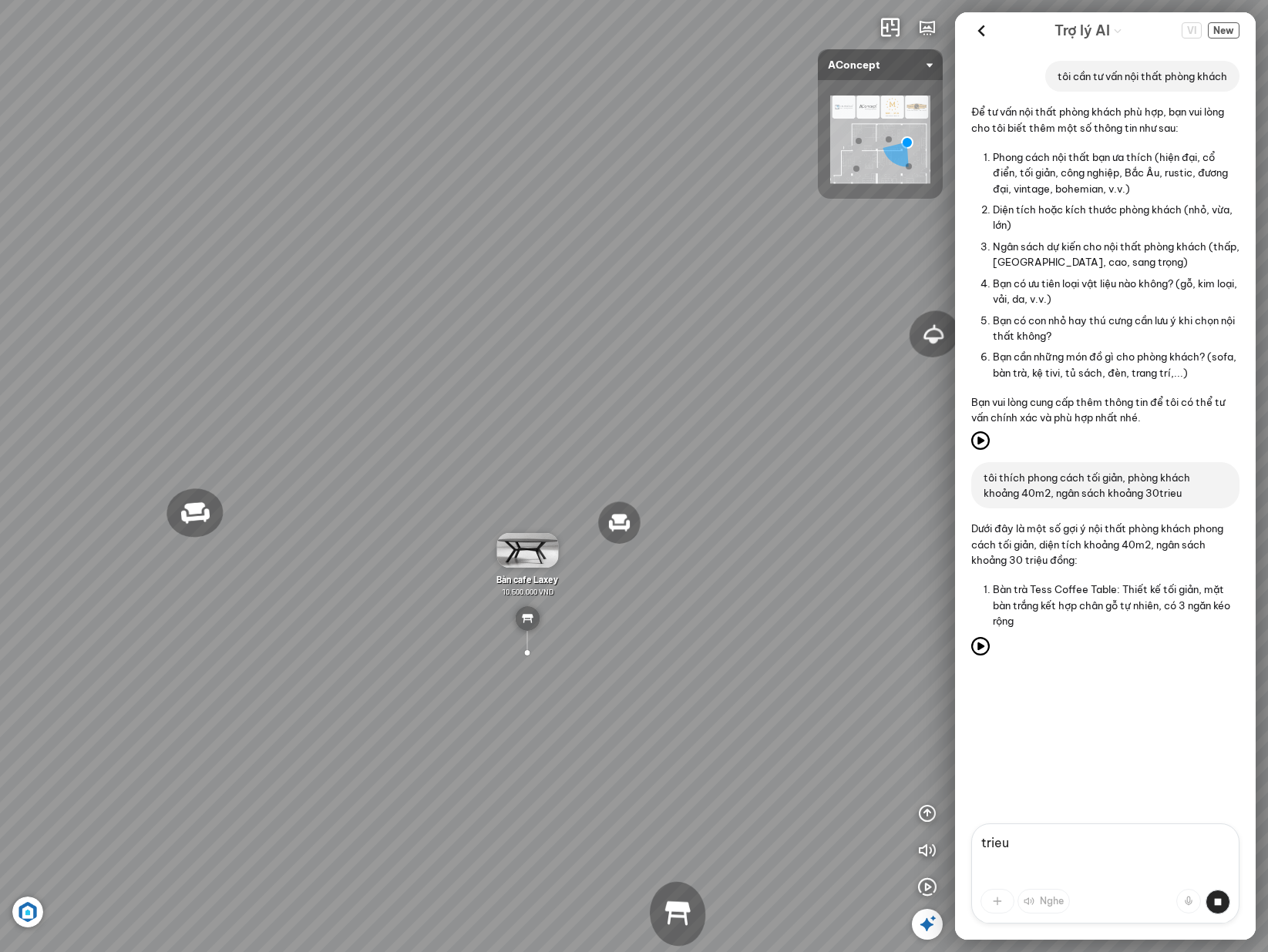
click at [851, 858] on textarea "trieu" at bounding box center [1105, 873] width 268 height 100
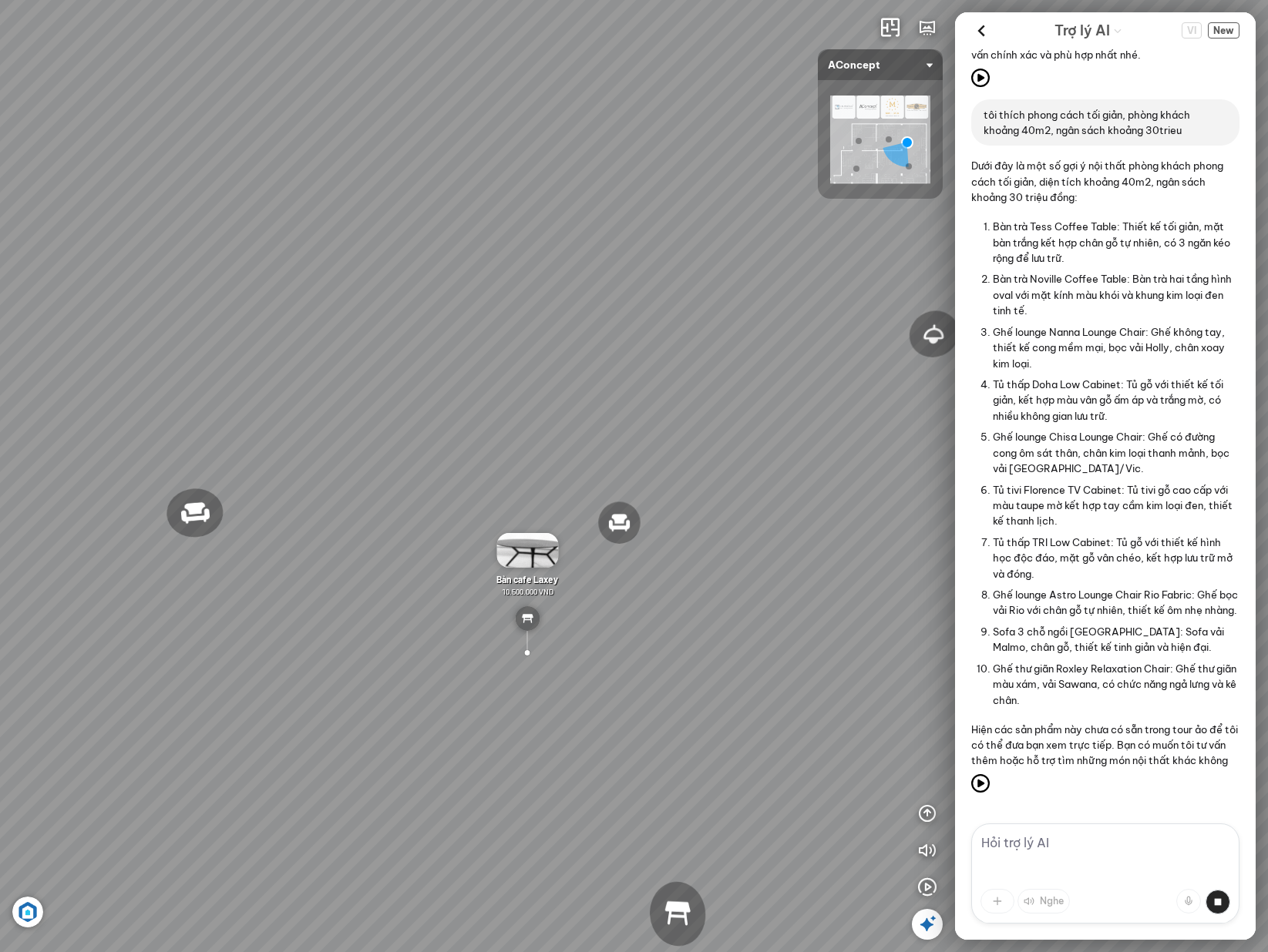
scroll to position [376, 0]
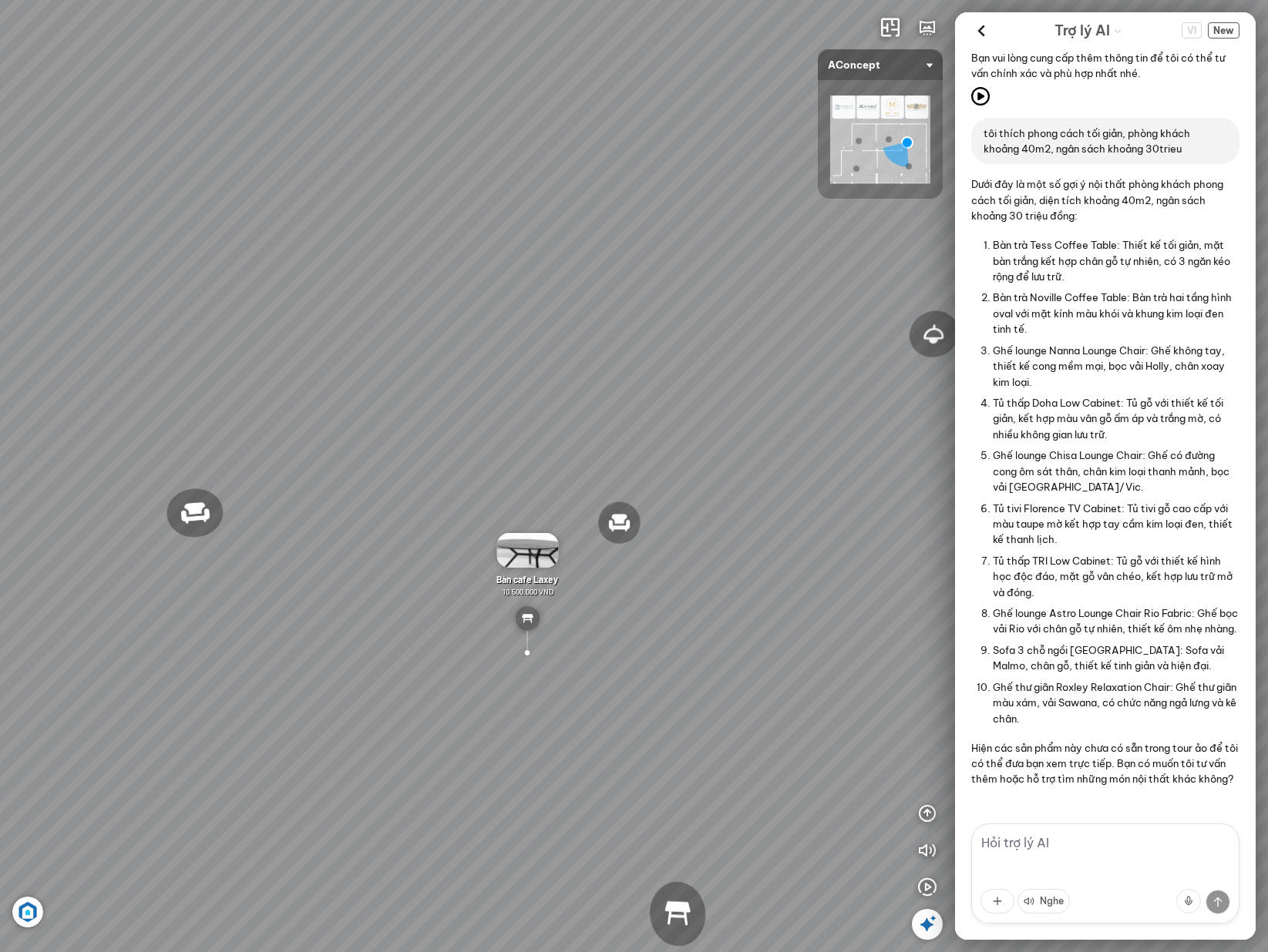
drag, startPoint x: 1038, startPoint y: 208, endPoint x: 1062, endPoint y: 330, distance: 124.3
click at [851, 330] on ol "Bàn trà Tess Coffee Table: Thiết kế tối giản, mặt bàn trắng kết hợp chân gỗ tự …" at bounding box center [1116, 482] width 247 height 495
click at [851, 640] on li "Sofa 3 chỗ ngồi [GEOGRAPHIC_DATA]: Sofa vải Malmo, chân gỗ, thiết kế tinh giản …" at bounding box center [1116, 658] width 247 height 37
click at [851, 684] on li "Ghế thư giãn Roxley Relaxation Chair: Ghế thư giãn màu xám, vải Sawana, có chức…" at bounding box center [1116, 702] width 247 height 52
click at [851, 855] on textarea at bounding box center [1105, 873] width 268 height 100
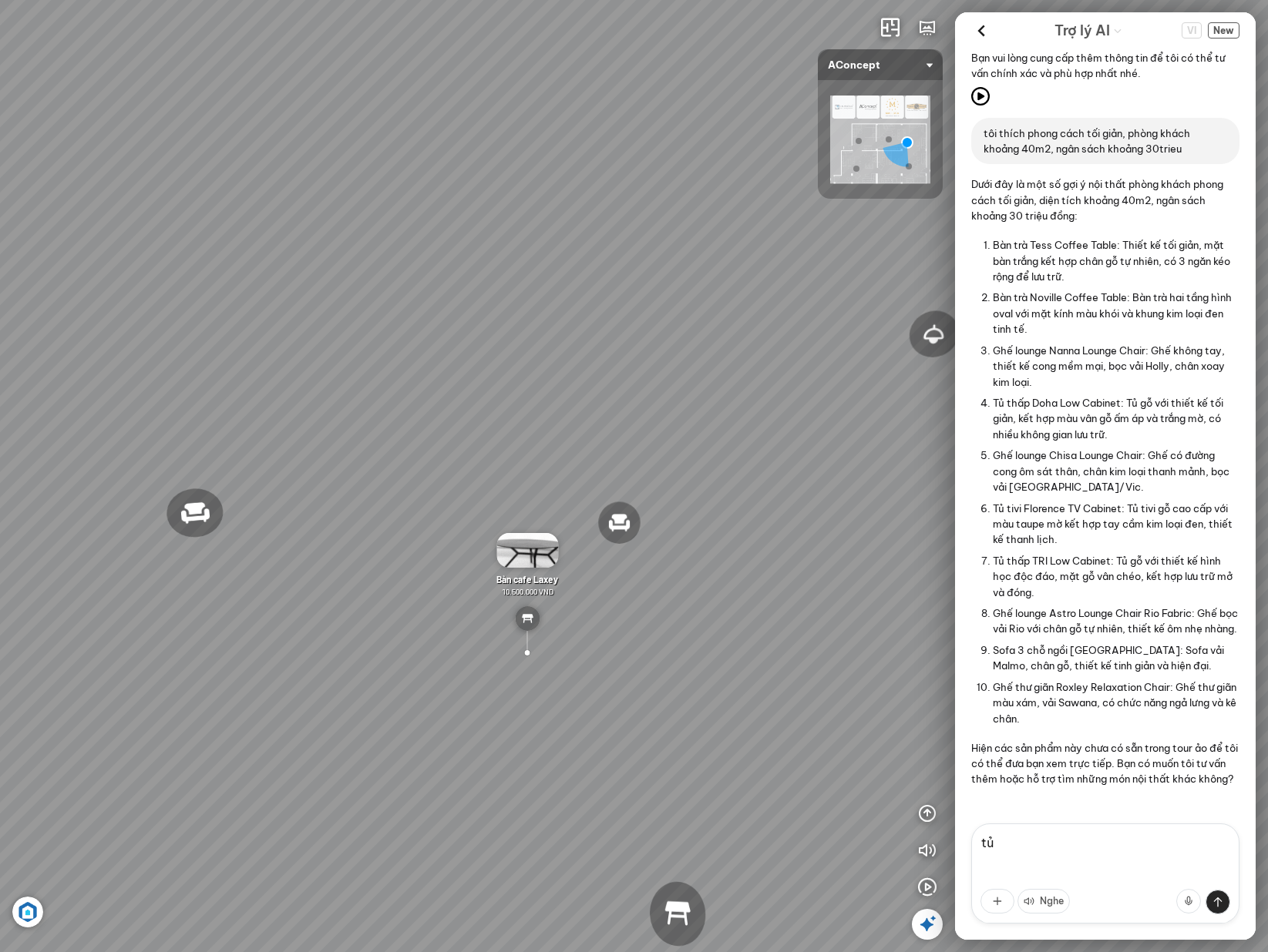
scroll to position [447, 0]
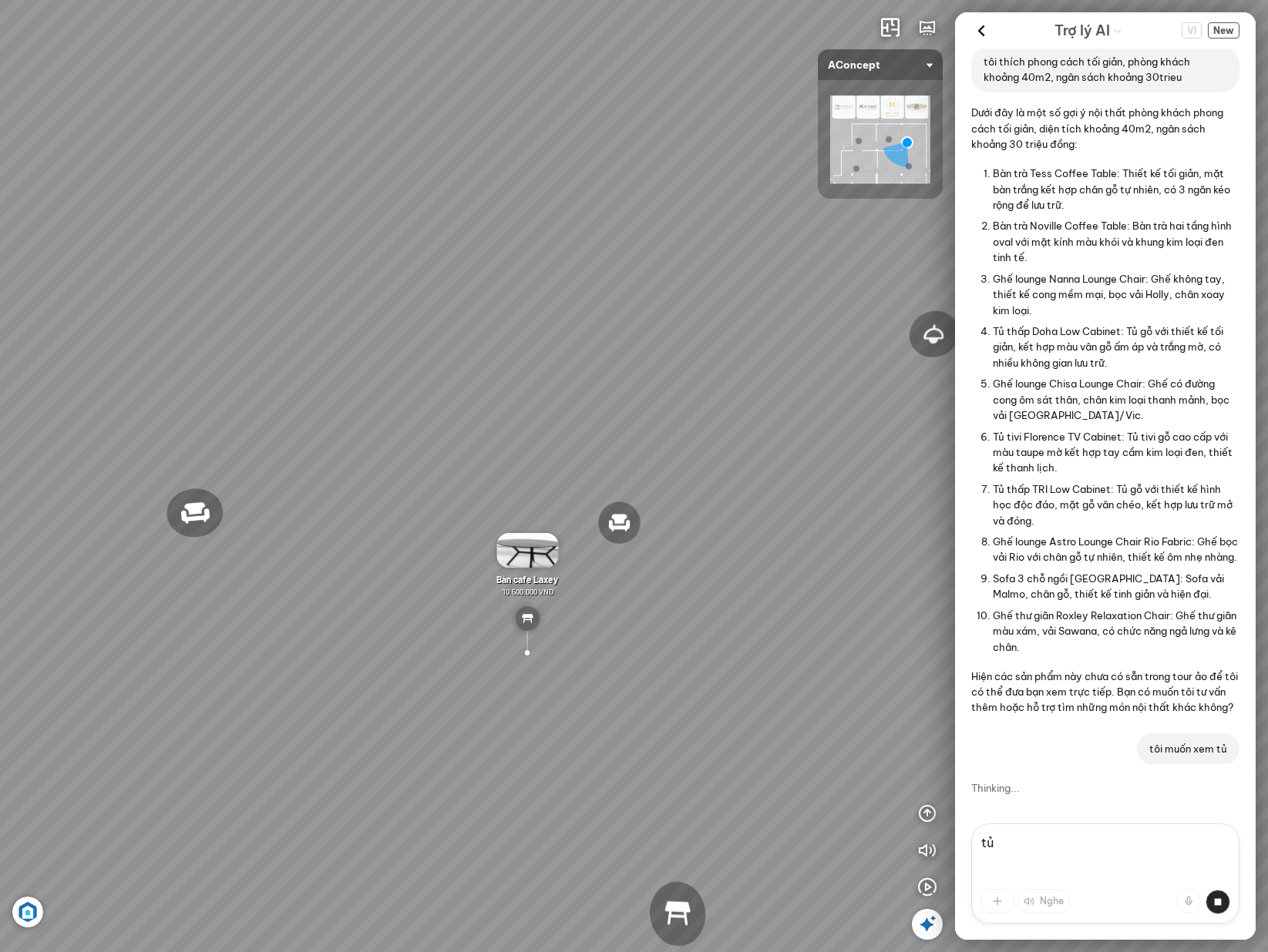
type textarea "t"
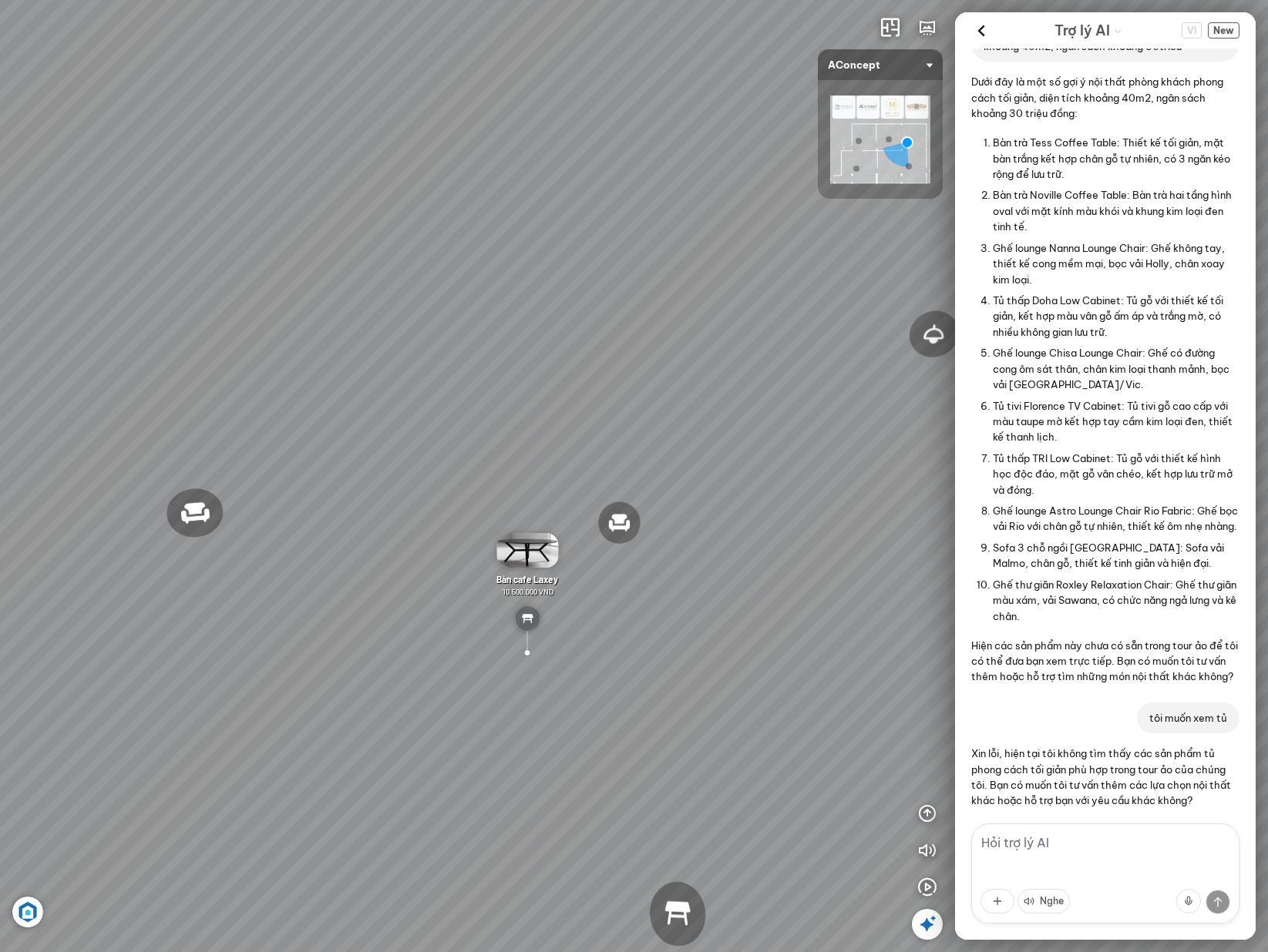
scroll to position [516, 0]
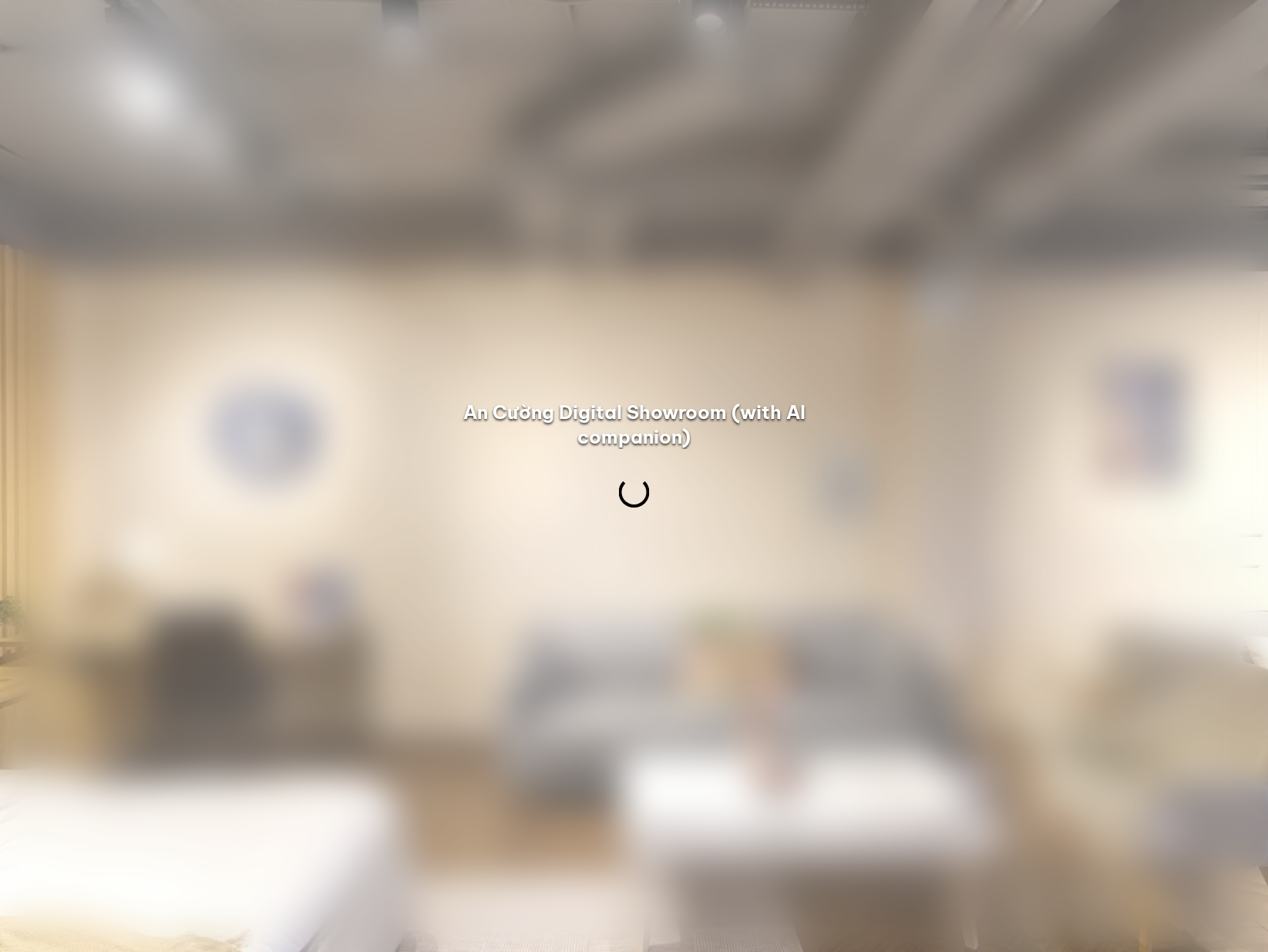
click at [1038, 172] on div at bounding box center [634, 476] width 1268 height 952
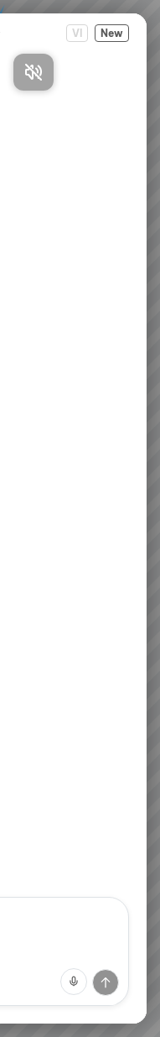
scroll to position [562, 0]
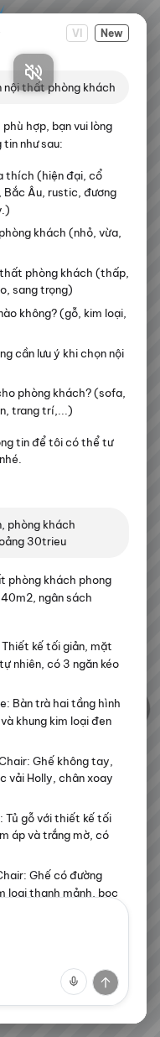
scroll to position [562, 0]
